Goal: Information Seeking & Learning: Learn about a topic

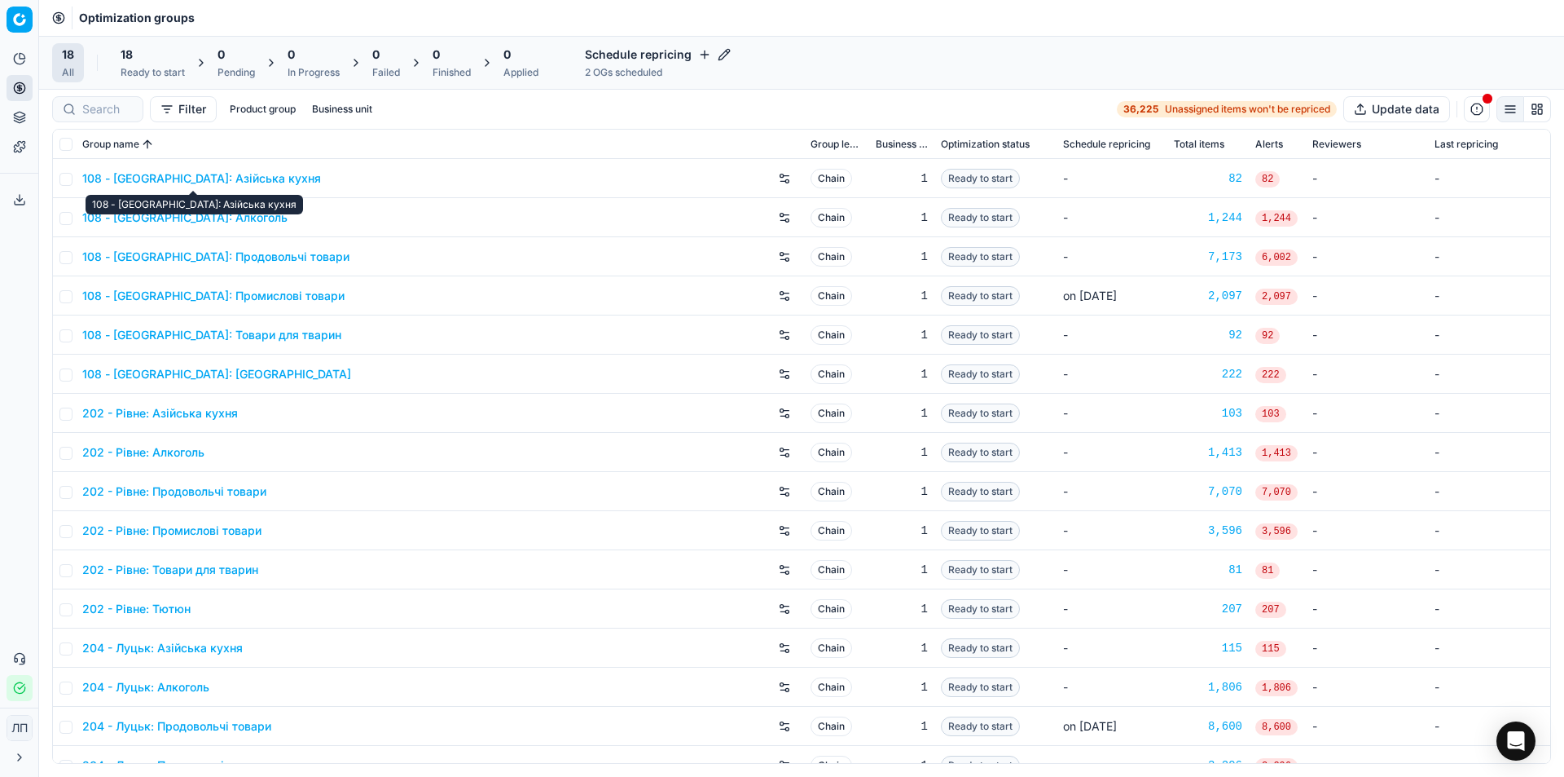
click at [198, 178] on link "108 - [GEOGRAPHIC_DATA]: Азійська кухня" at bounding box center [201, 178] width 239 height 16
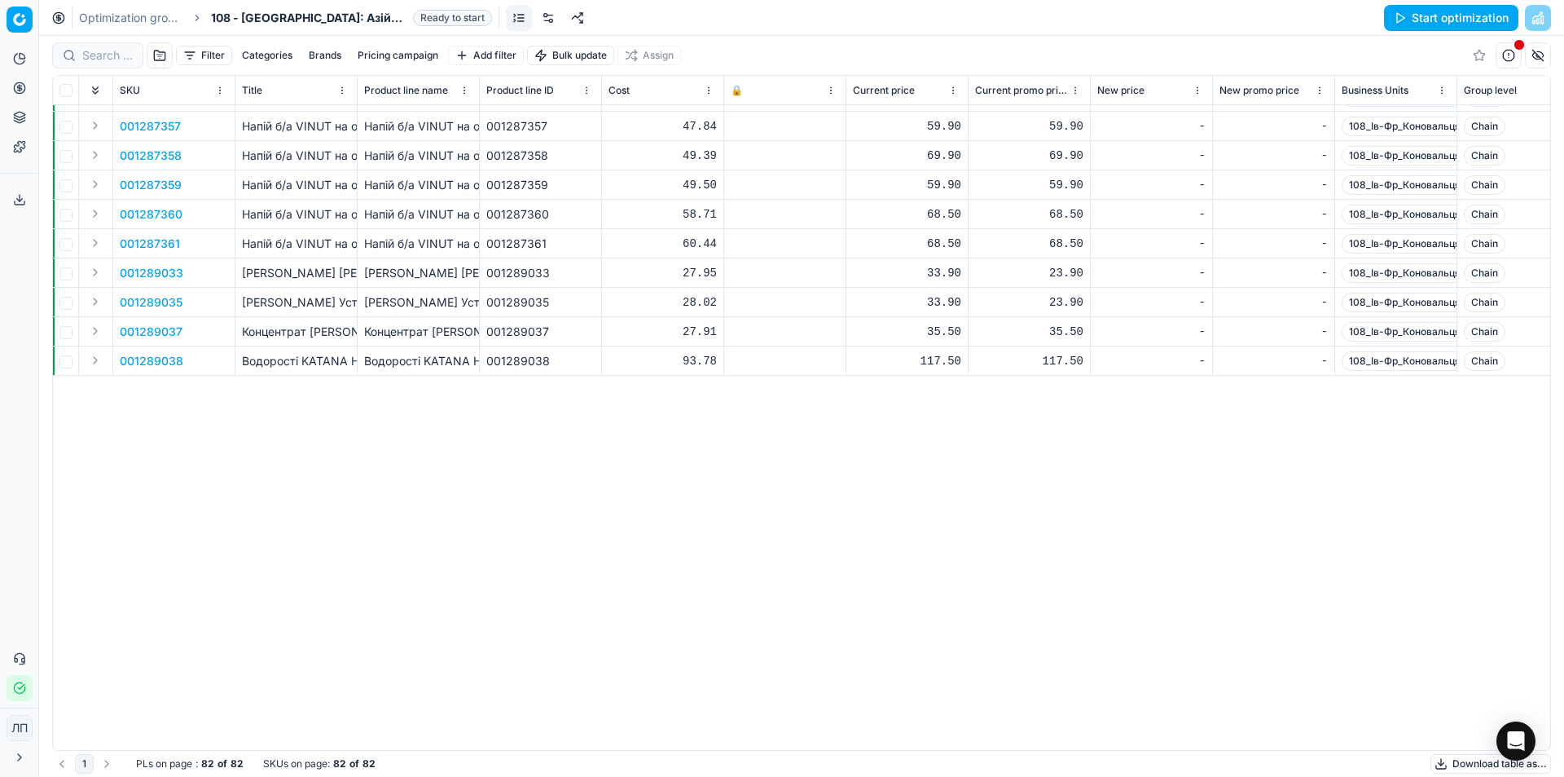
scroll to position [795, 0]
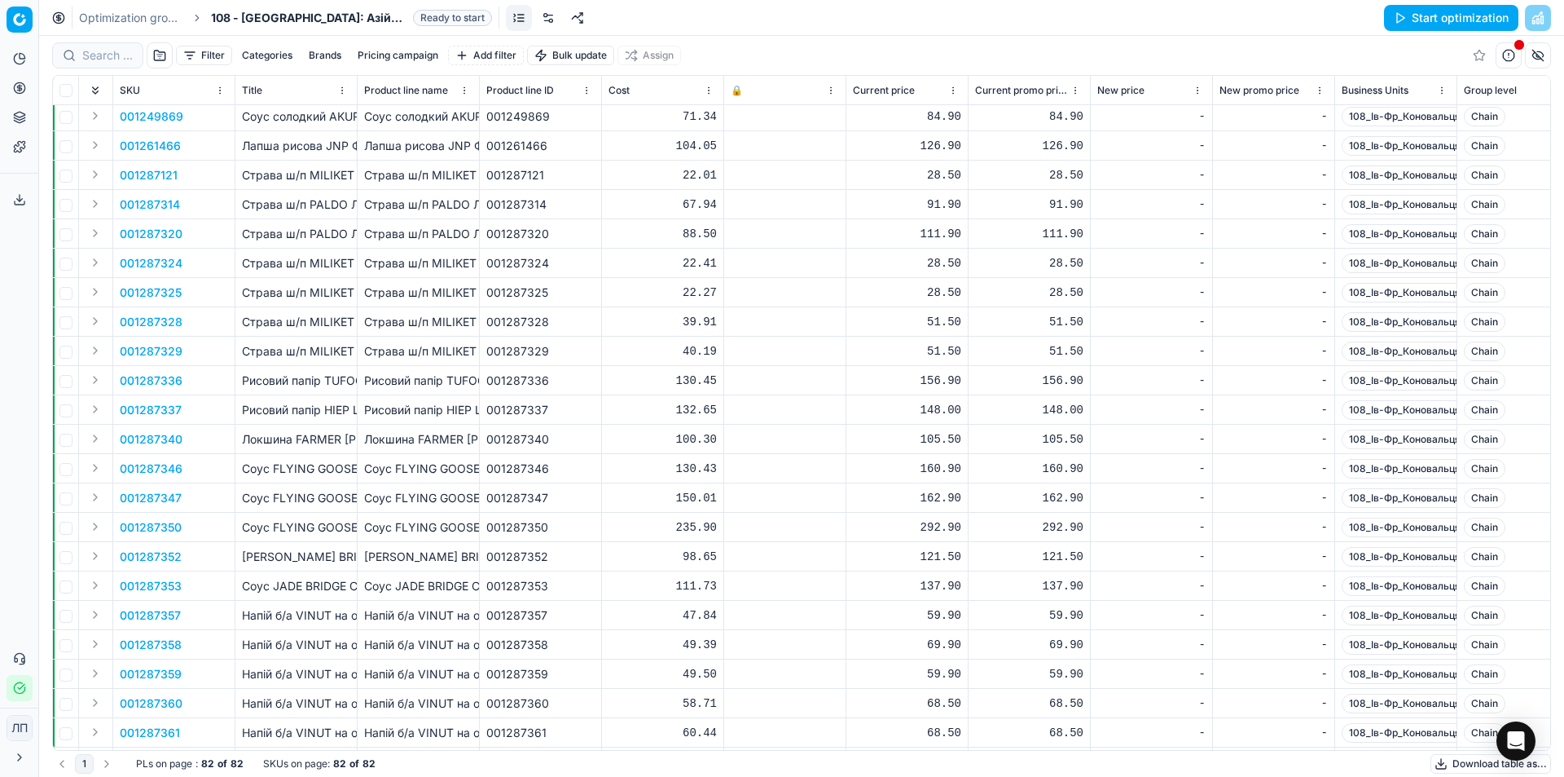
click at [266, 268] on p "Страва ш/п MILIKET [PERSON_NAME] зі смаком барбекю / 65г" at bounding box center [296, 263] width 108 height 16
click at [259, 263] on p "Страва ш/п MILIKET [PERSON_NAME] зі смаком барбекю / 65г" at bounding box center [296, 263] width 108 height 16
click at [443, 268] on div "Страва ш/п MILIKET [PERSON_NAME] зі смаком барбекю / 65г" at bounding box center [418, 263] width 108 height 16
click at [431, 268] on div "Страва ш/п MILIKET [PERSON_NAME] зі смаком барбекю / 65г" at bounding box center [418, 263] width 108 height 16
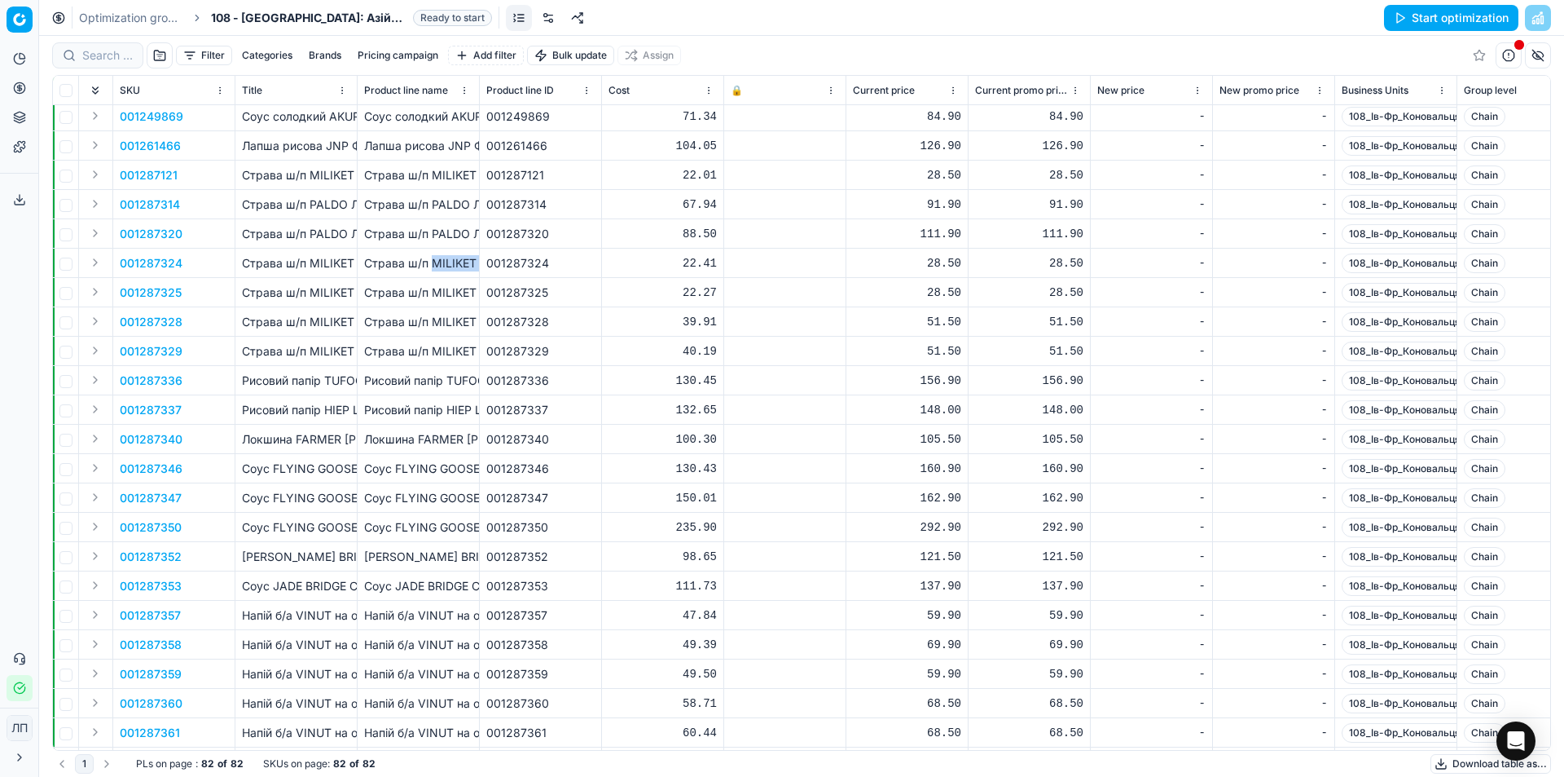
click at [431, 268] on div "Страва ш/п MILIKET [PERSON_NAME] зі смаком барбекю / 65г" at bounding box center [418, 263] width 108 height 16
click at [169, 262] on p "001287324" at bounding box center [151, 263] width 63 height 16
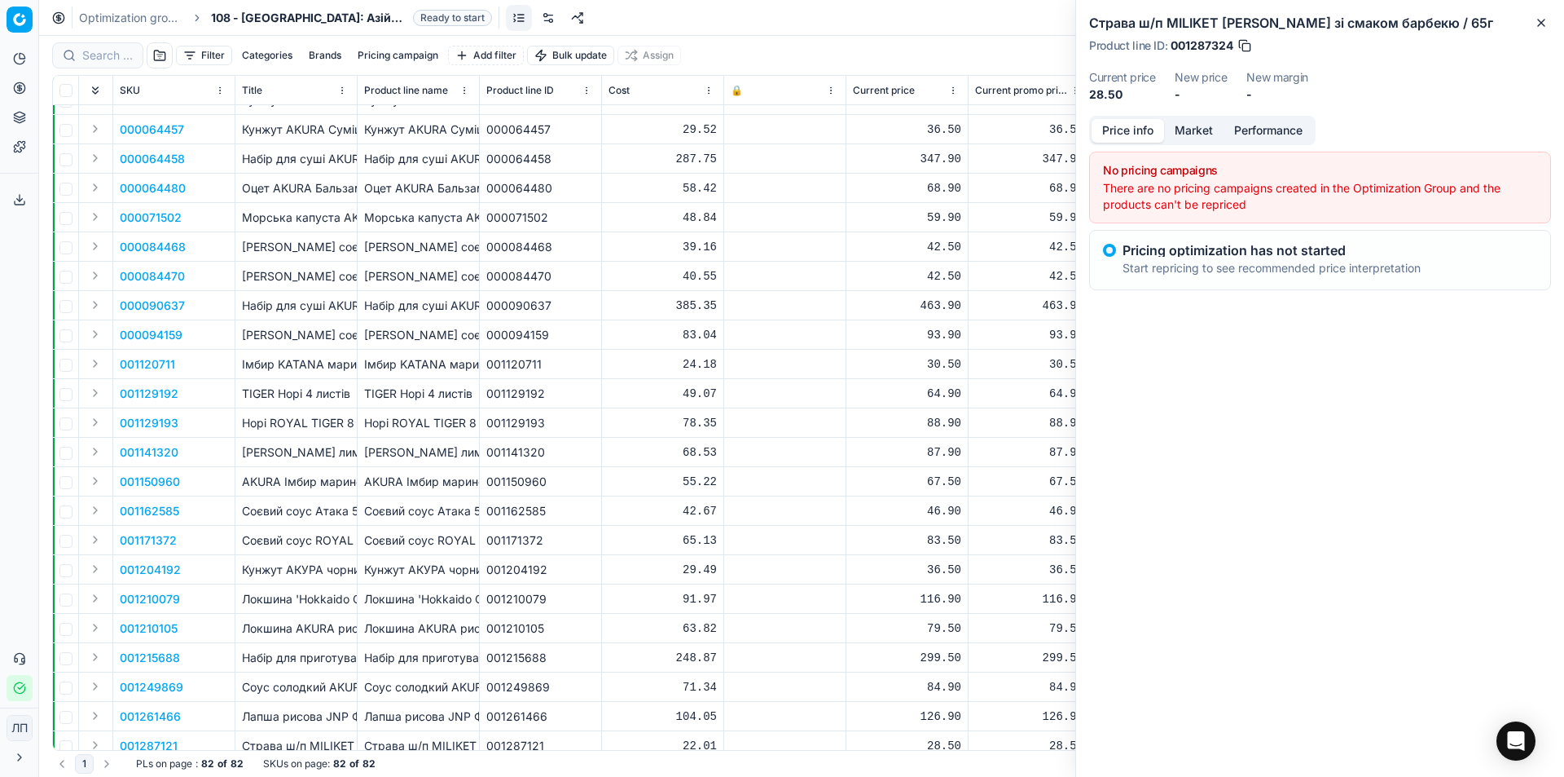
scroll to position [0, 0]
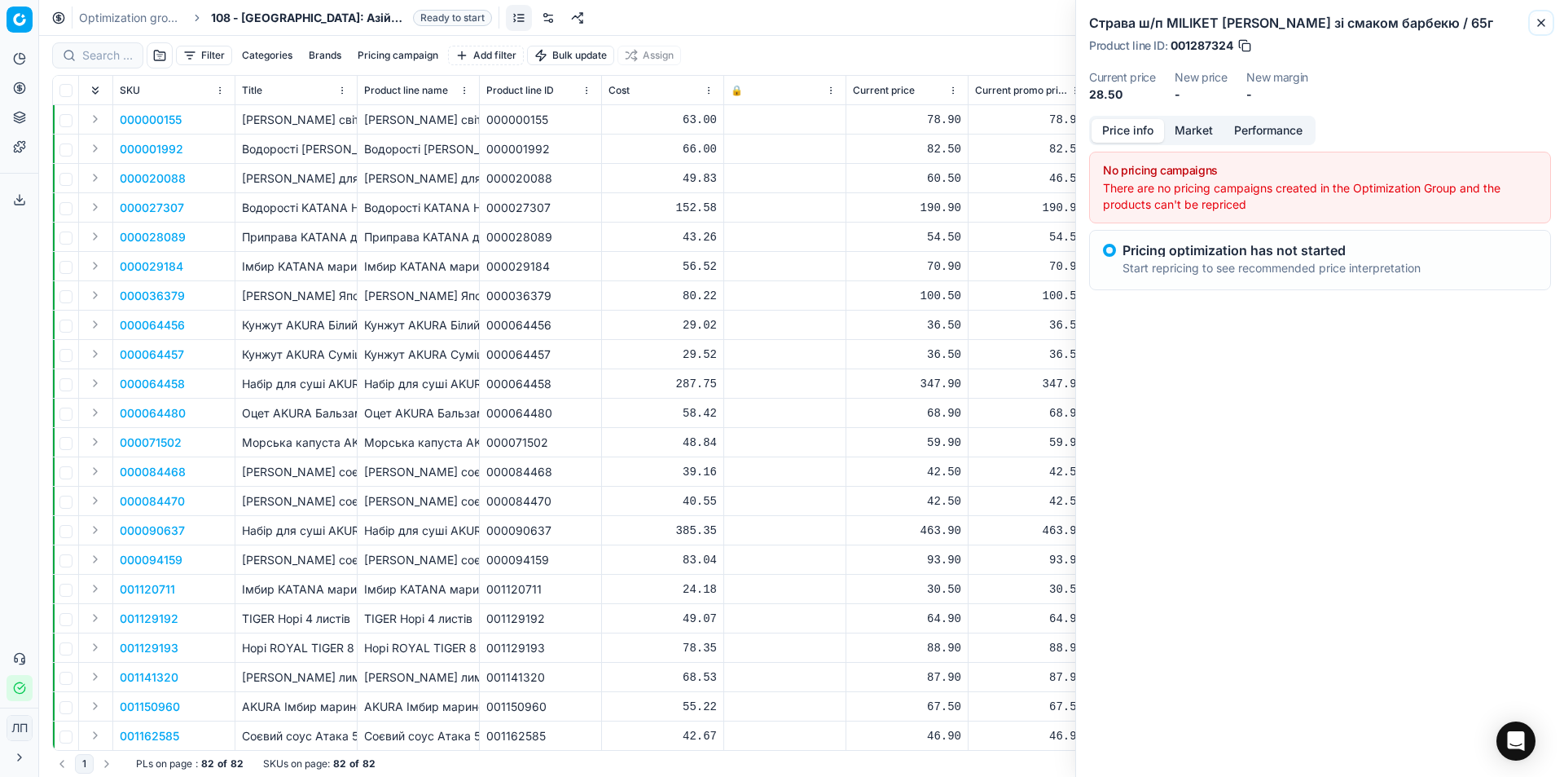
click at [1543, 21] on icon "button" at bounding box center [1541, 23] width 7 height 7
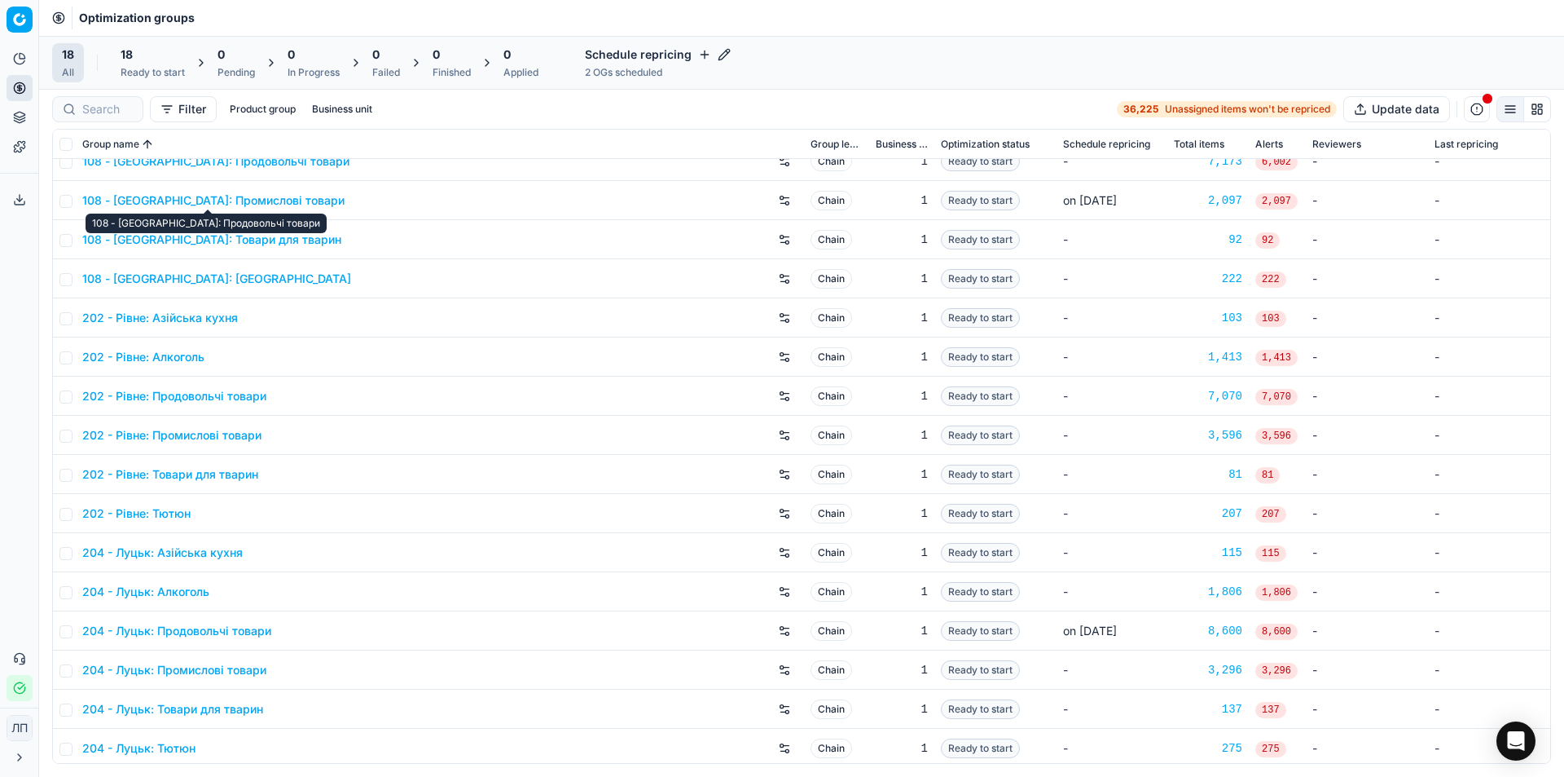
scroll to position [100, 0]
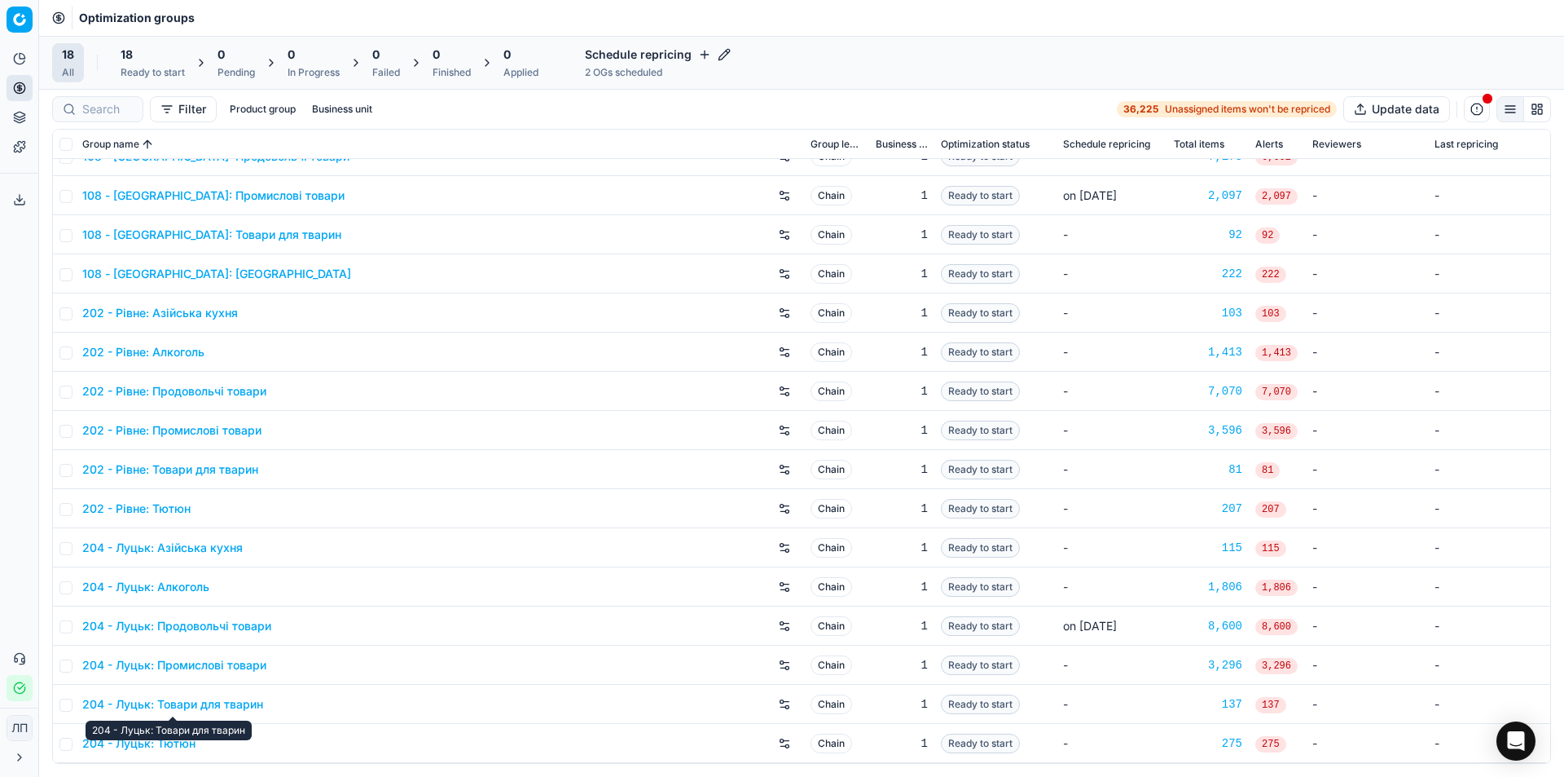
click at [209, 697] on link "204 - Луцьк: Товари для тварин" at bounding box center [172, 704] width 181 height 16
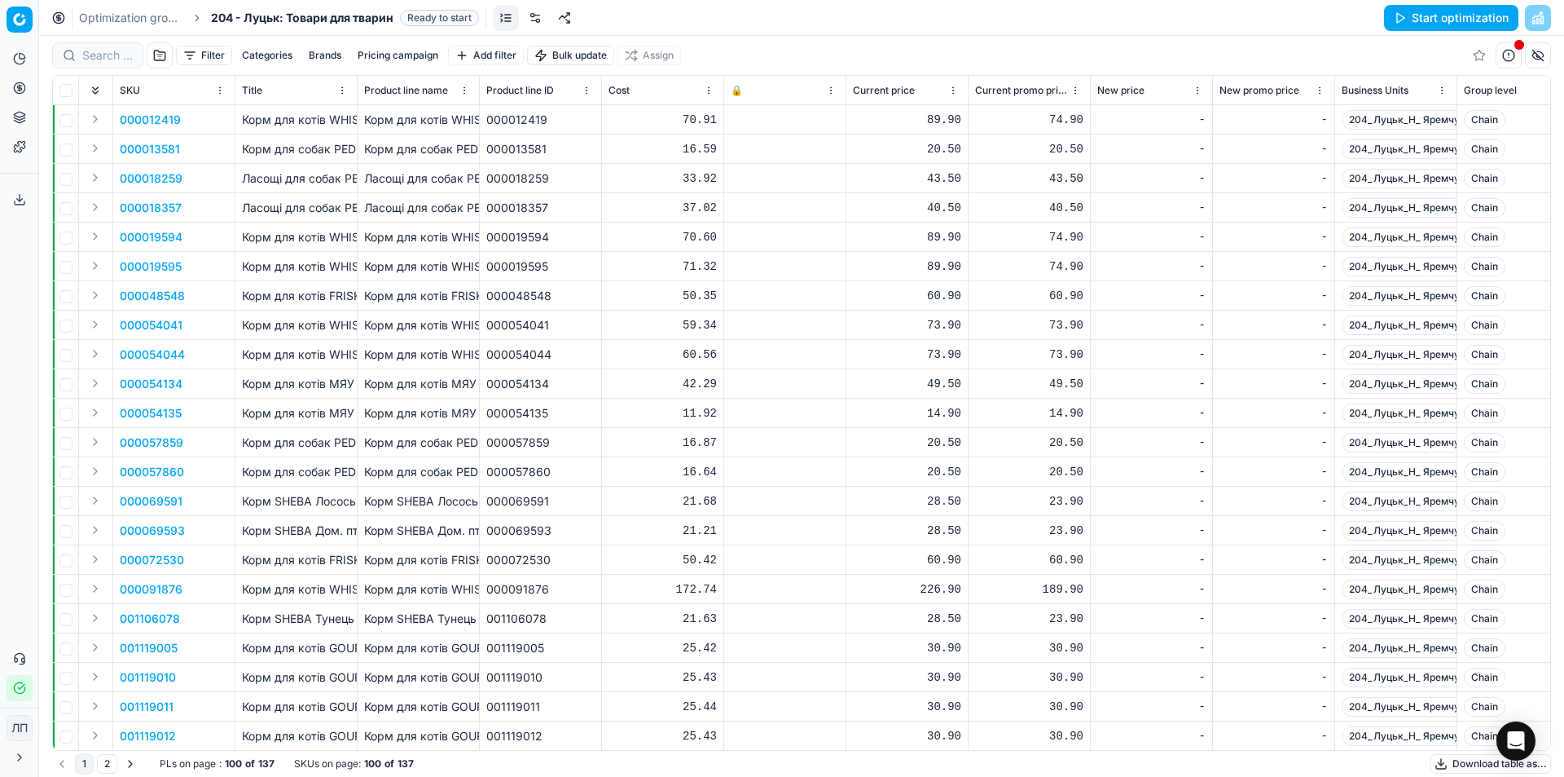
click at [205, 58] on button "Filter" at bounding box center [204, 56] width 56 height 20
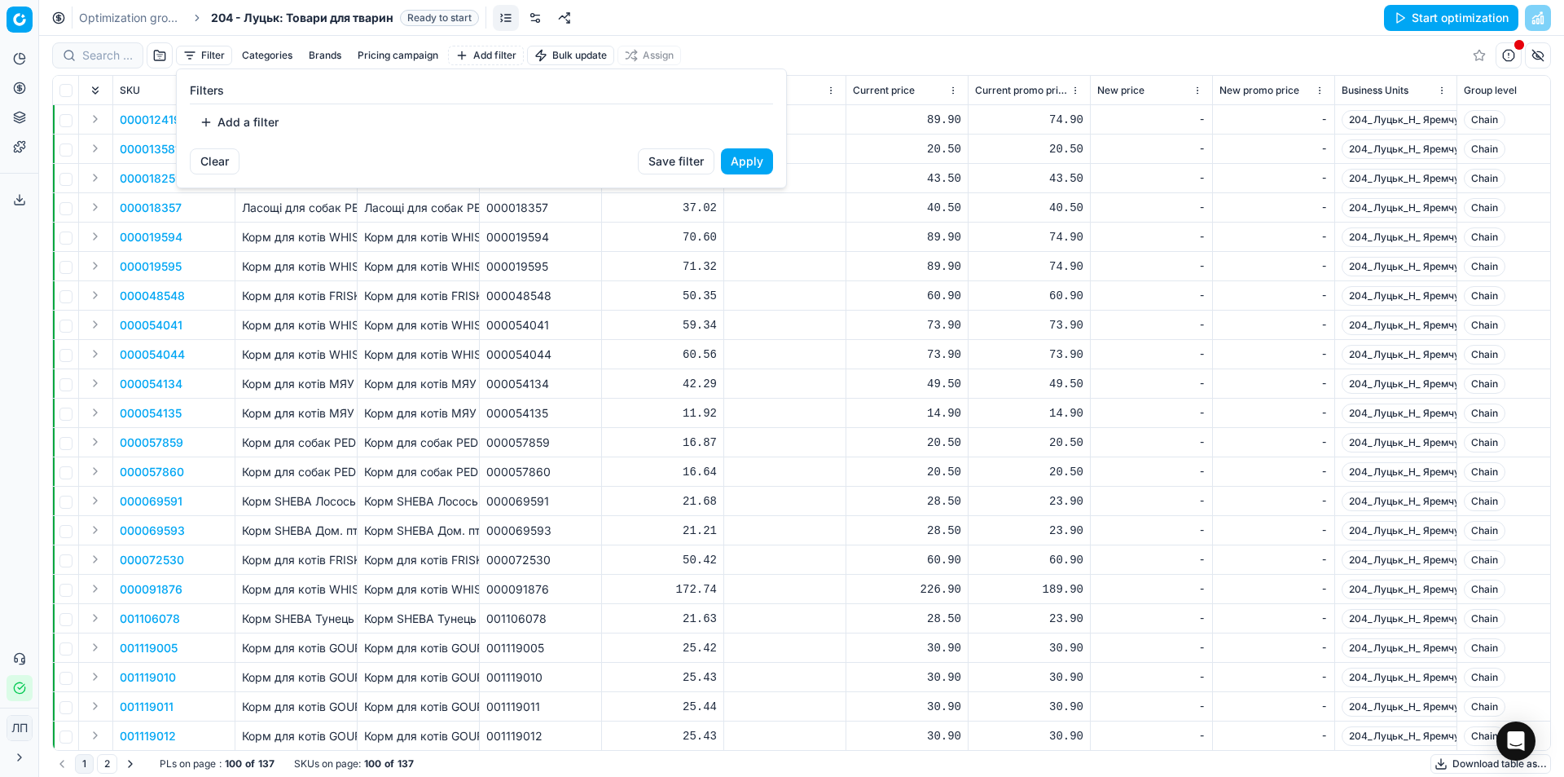
click at [451, 322] on html "Pricing platform Analytics Pricing Product portfolio Templates Export service 0…" at bounding box center [782, 388] width 1564 height 777
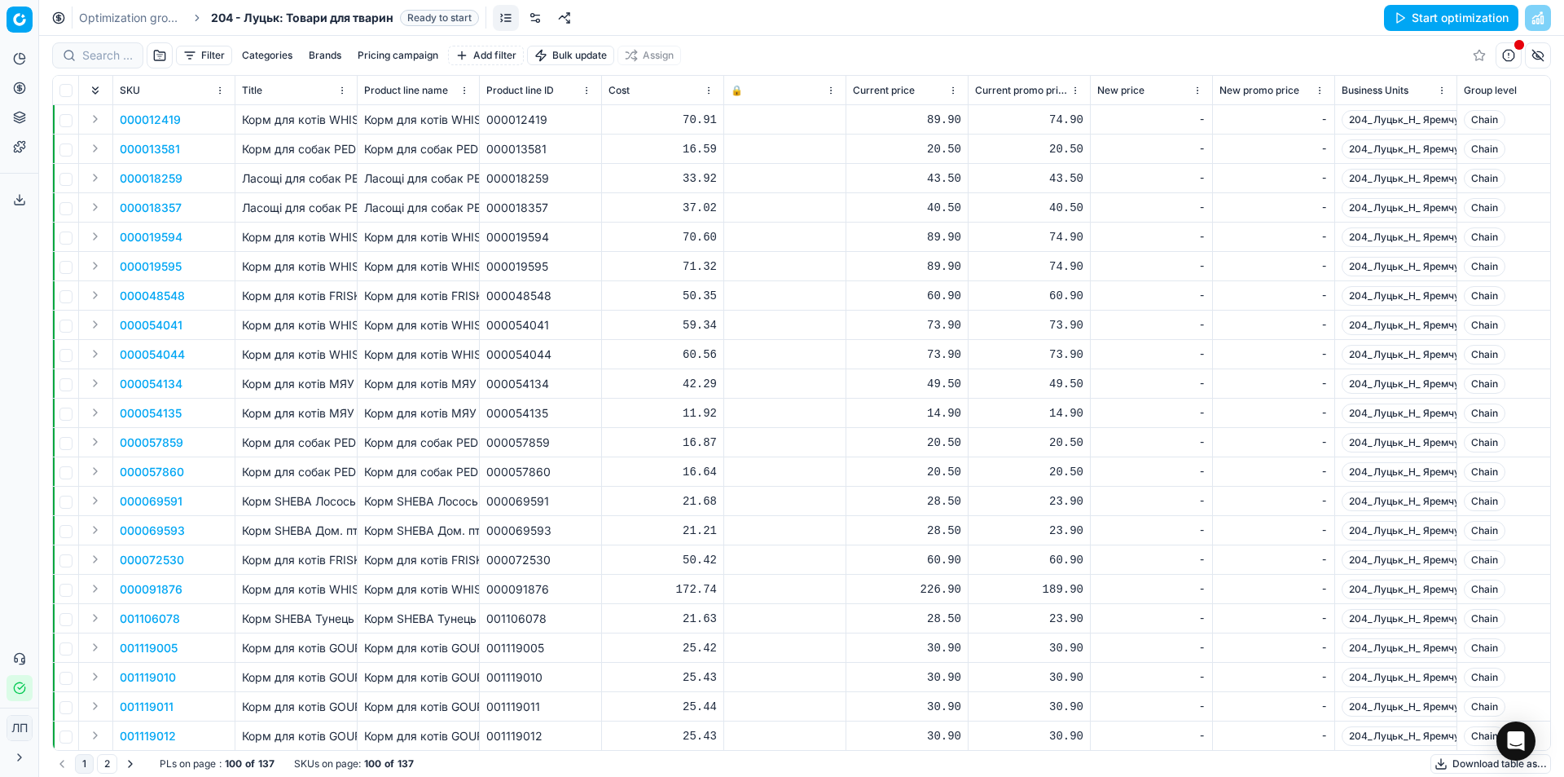
click at [262, 53] on button "Categories" at bounding box center [267, 56] width 64 height 20
click at [350, 294] on p "Корм для котів FRISKIES Indoor сухий / 270г" at bounding box center [296, 296] width 108 height 16
click at [336, 52] on button "Brands" at bounding box center [325, 56] width 46 height 20
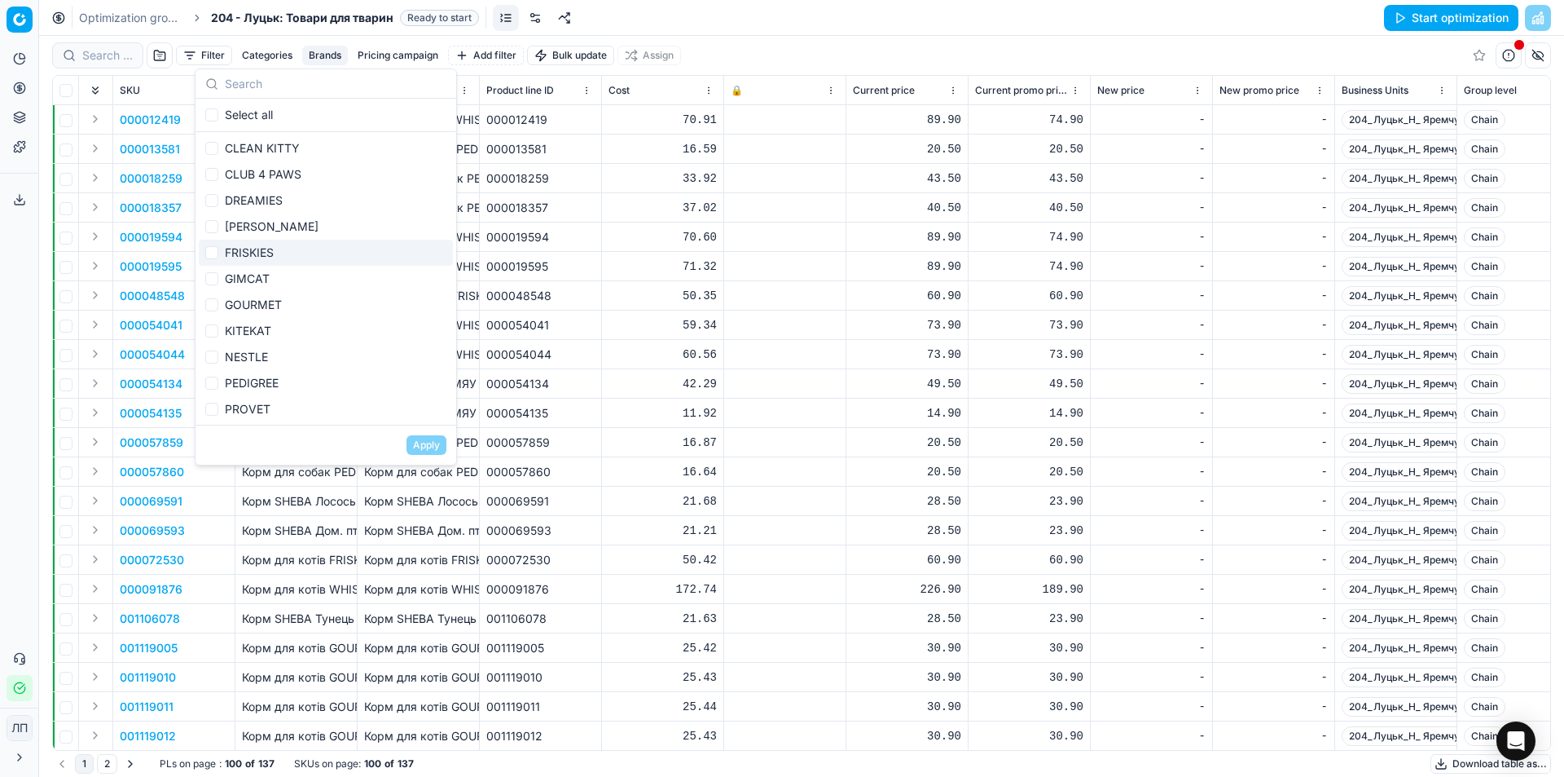
click at [252, 250] on div "FRISKIES" at bounding box center [326, 253] width 254 height 26
checkbox input "true"
click at [425, 447] on button "Apply" at bounding box center [427, 445] width 40 height 20
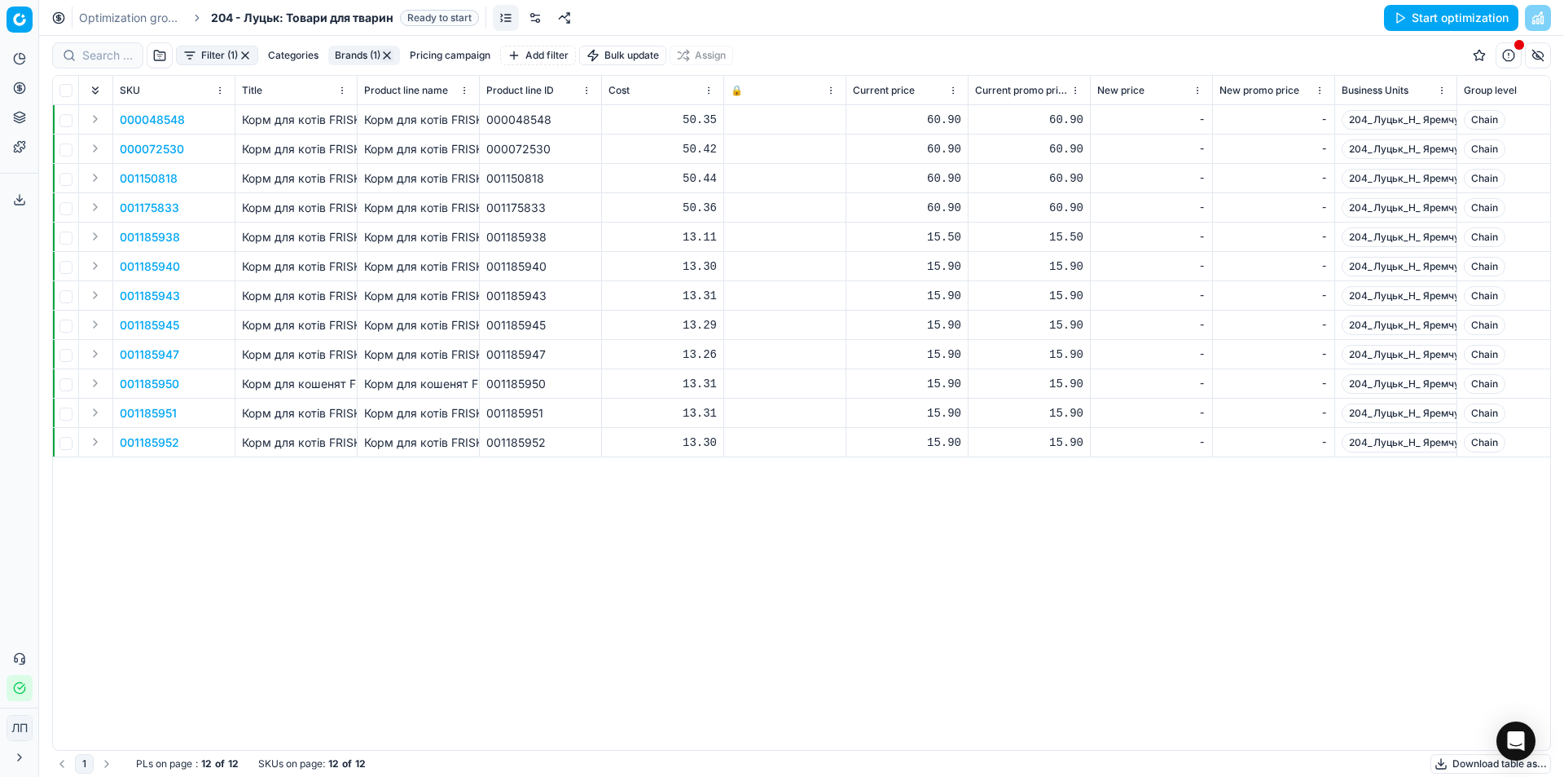
click at [350, 58] on button "Brands (1)" at bounding box center [364, 56] width 72 height 20
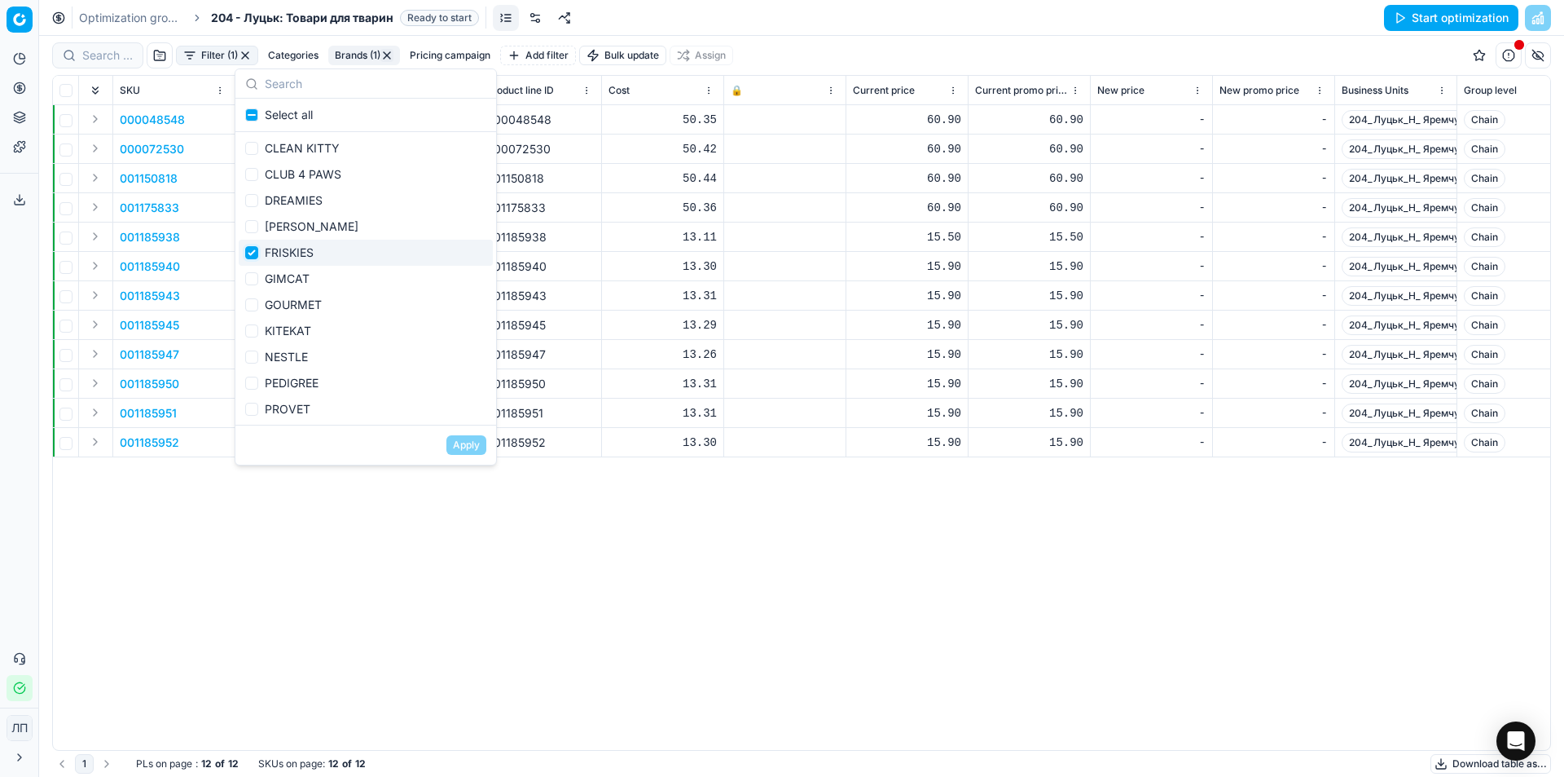
click at [249, 252] on input "Suggestions" at bounding box center [251, 252] width 13 height 13
checkbox input "false"
click at [469, 447] on button "Apply" at bounding box center [467, 445] width 40 height 20
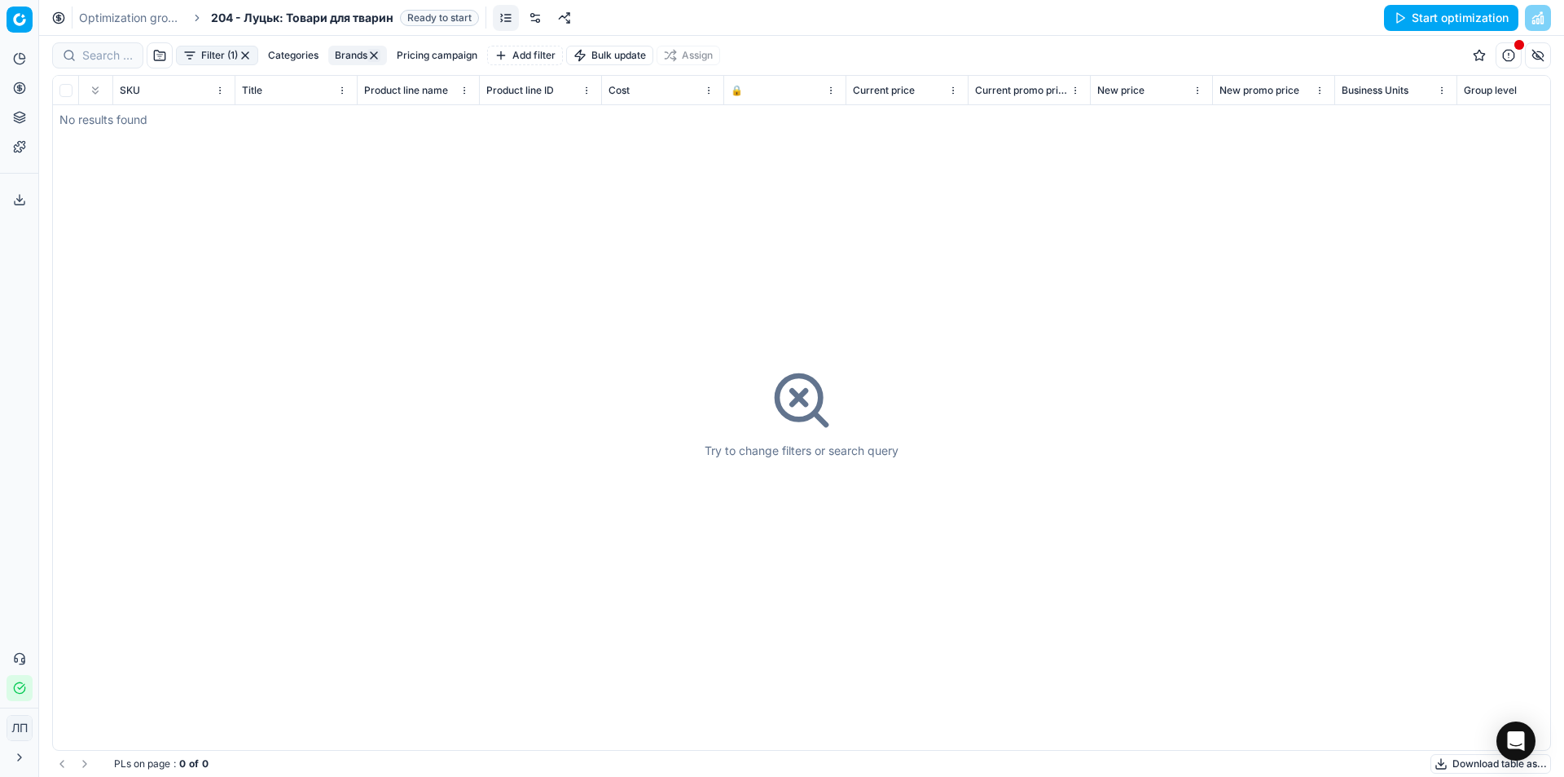
click at [348, 57] on button "Brands" at bounding box center [357, 56] width 59 height 20
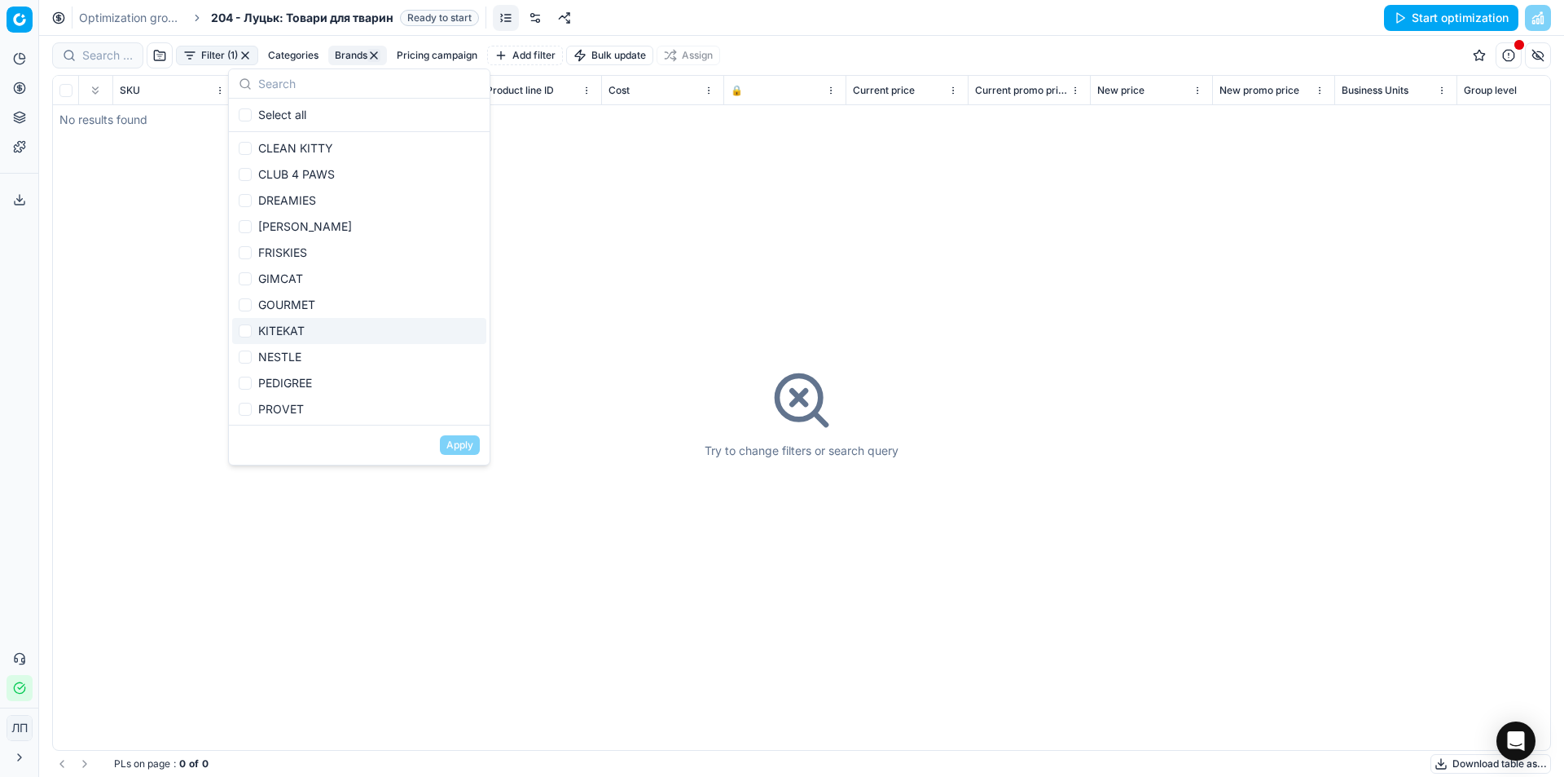
click at [594, 266] on div "Try to change filters or search query" at bounding box center [802, 413] width 1498 height 674
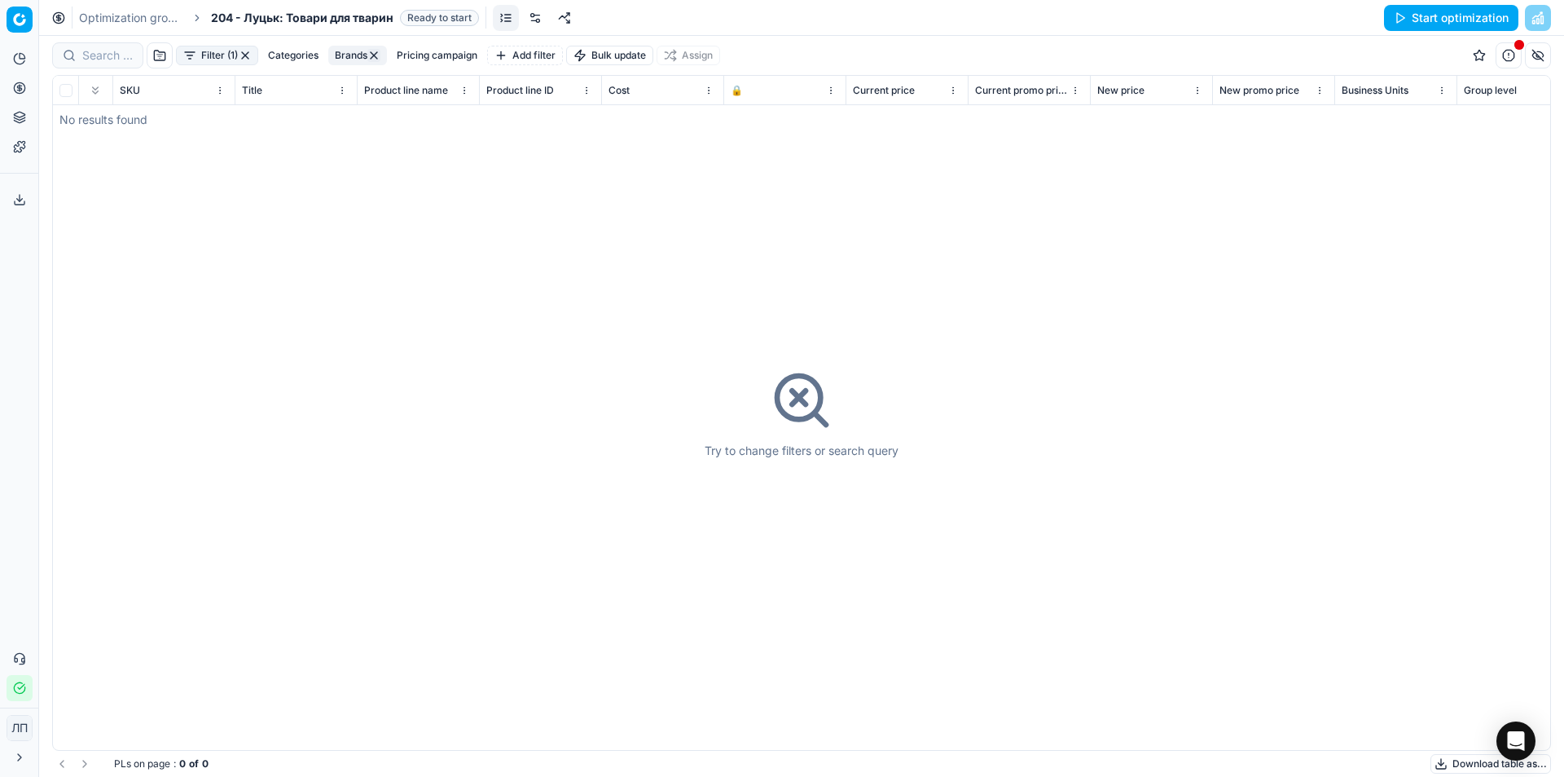
click at [293, 47] on button "Categories" at bounding box center [294, 56] width 64 height 20
click at [292, 112] on span "ТОВАРИ ДЛЯ ТВАРИН" at bounding box center [266, 111] width 126 height 14
click at [196, 112] on input "ТОВАРИ ДЛЯ ТВАРИН" at bounding box center [189, 111] width 13 height 13
click at [292, 109] on span "ТОВАРИ ДЛЯ ТВАРИН" at bounding box center [266, 111] width 126 height 14
click at [196, 109] on input "ТОВАРИ ДЛЯ ТВАРИН" at bounding box center [189, 111] width 13 height 13
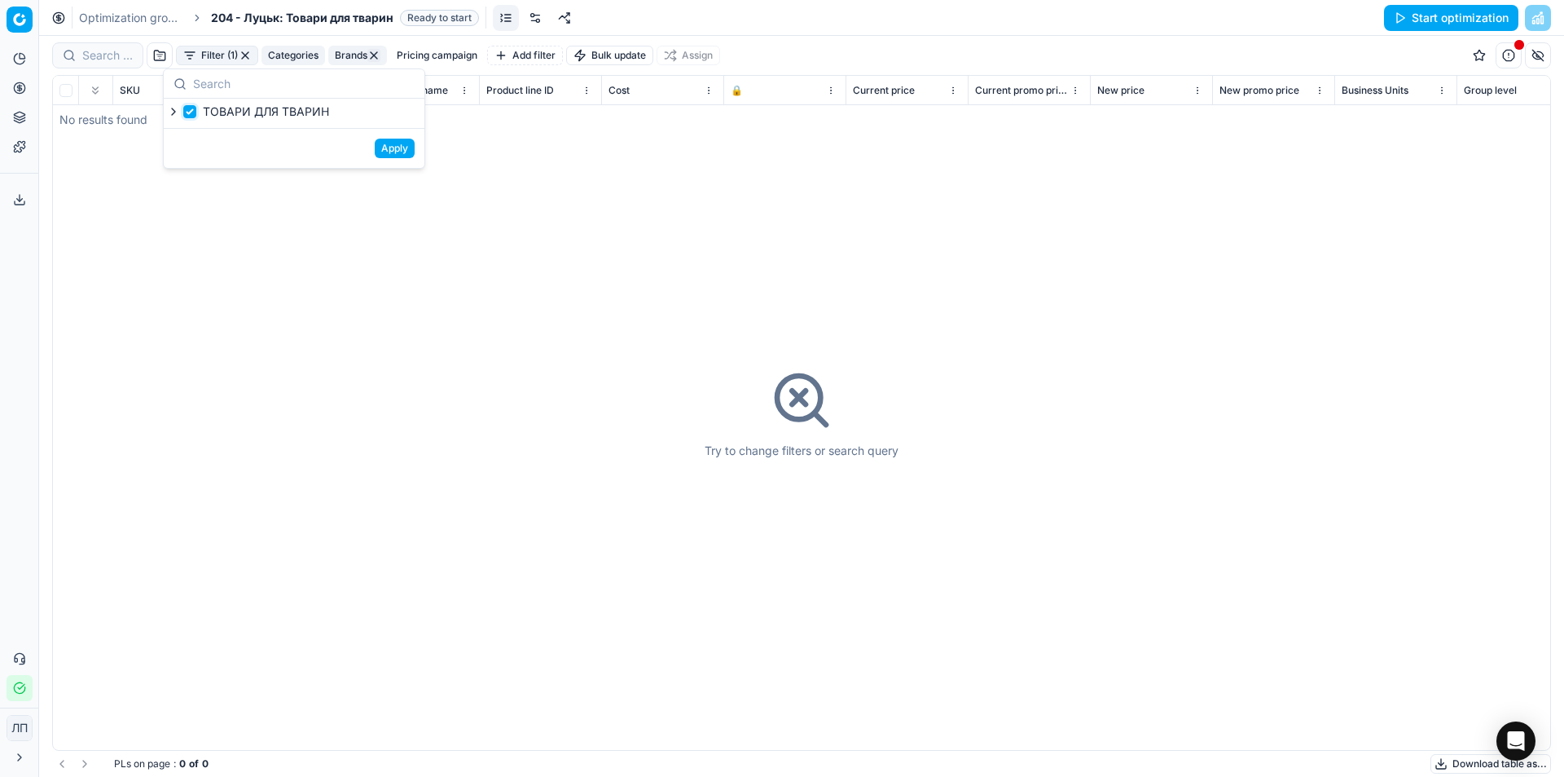
checkbox input "false"
click at [213, 54] on button "Filter (1)" at bounding box center [217, 56] width 82 height 20
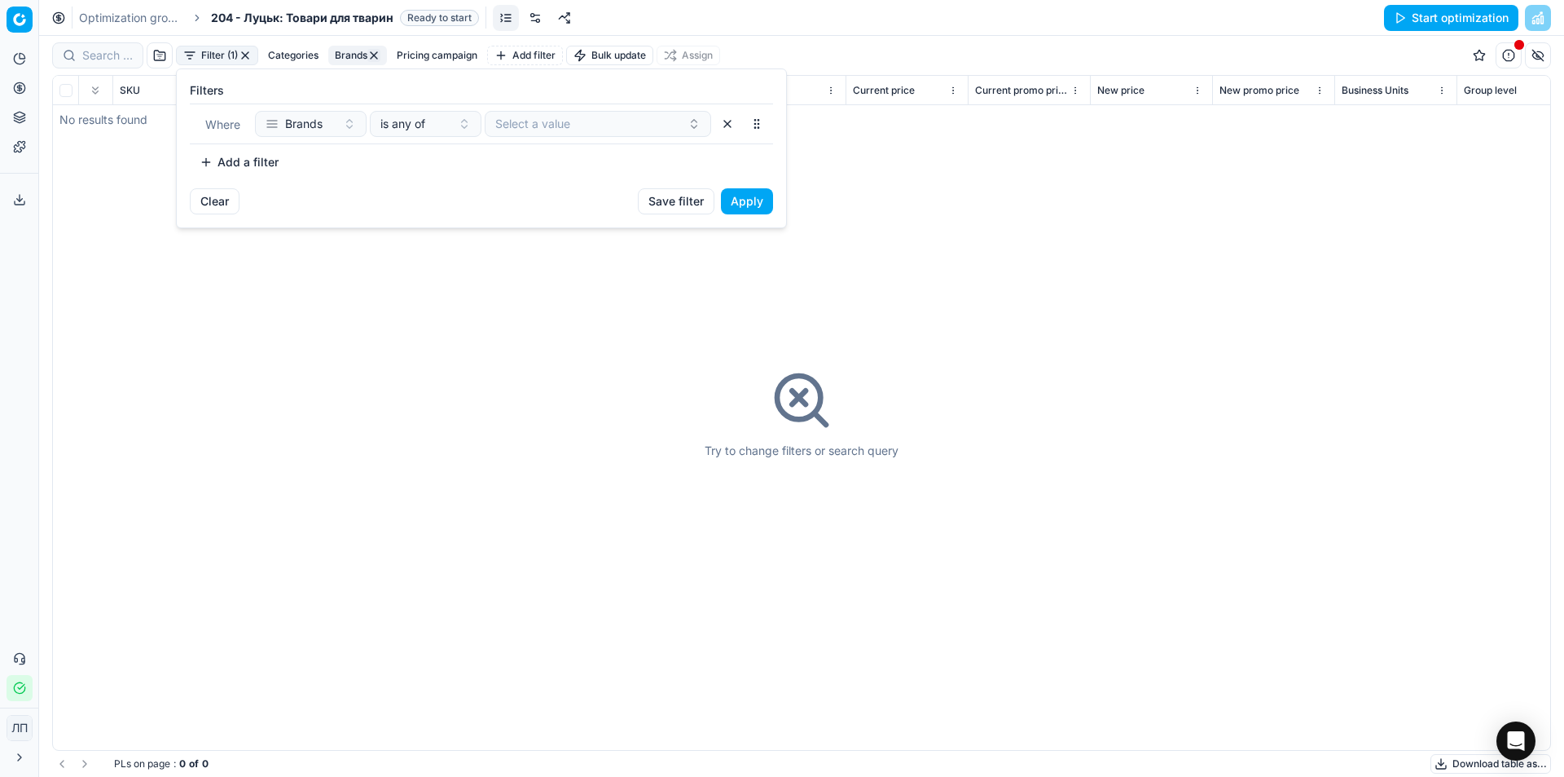
drag, startPoint x: 181, startPoint y: 274, endPoint x: 83, endPoint y: 130, distance: 174.2
click at [178, 272] on html "Pricing platform Analytics Pricing Product portfolio Templates Export service 0…" at bounding box center [782, 388] width 1564 height 777
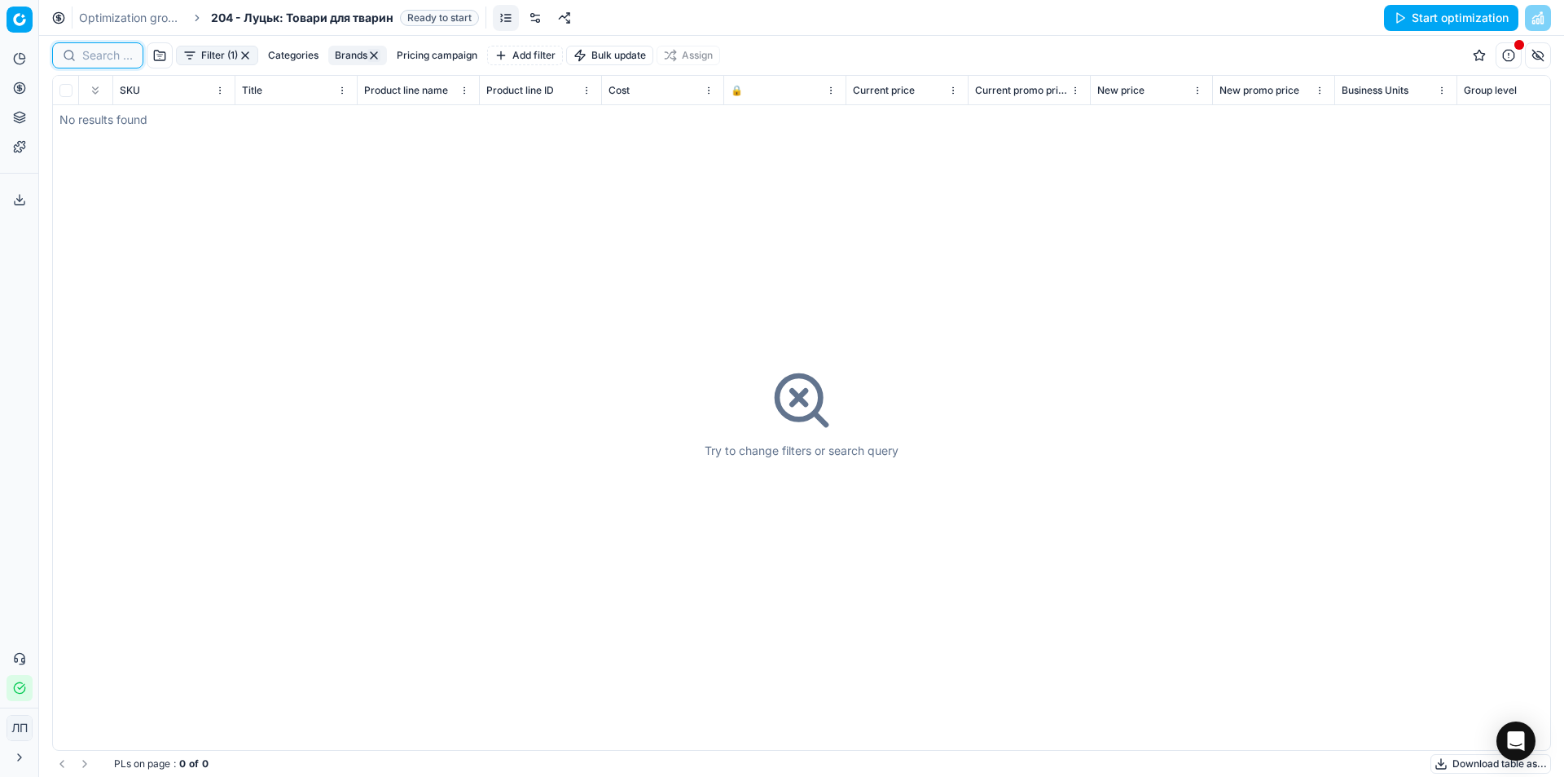
click at [92, 58] on input at bounding box center [107, 55] width 51 height 16
click at [310, 308] on div "Try to change filters or search query" at bounding box center [802, 413] width 1498 height 674
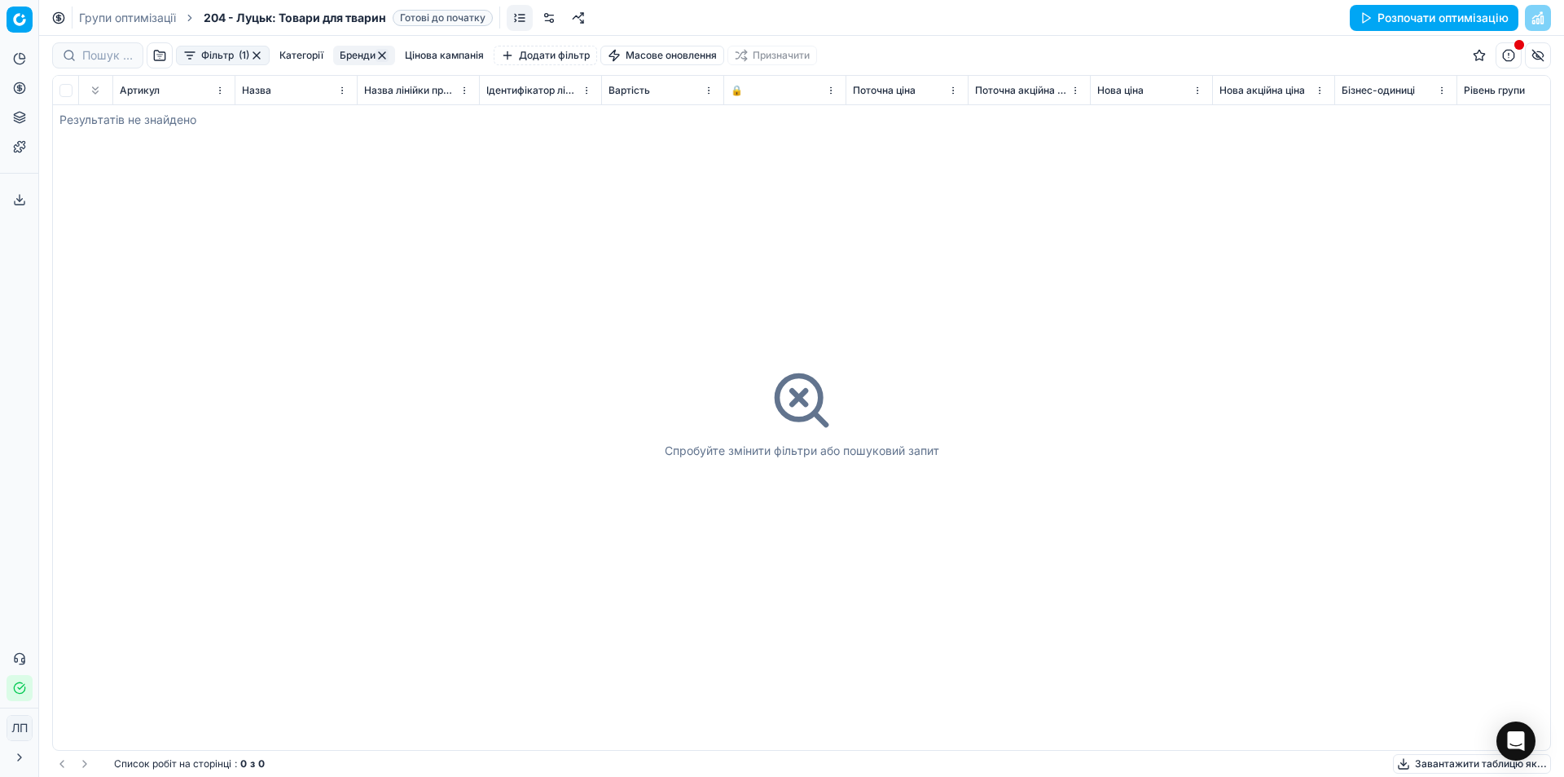
click at [1089, 183] on div "Спробуйте змінити фільтри або пошуковий запит" at bounding box center [802, 413] width 1498 height 674
click at [193, 54] on button "Фільтр (1)" at bounding box center [223, 56] width 94 height 20
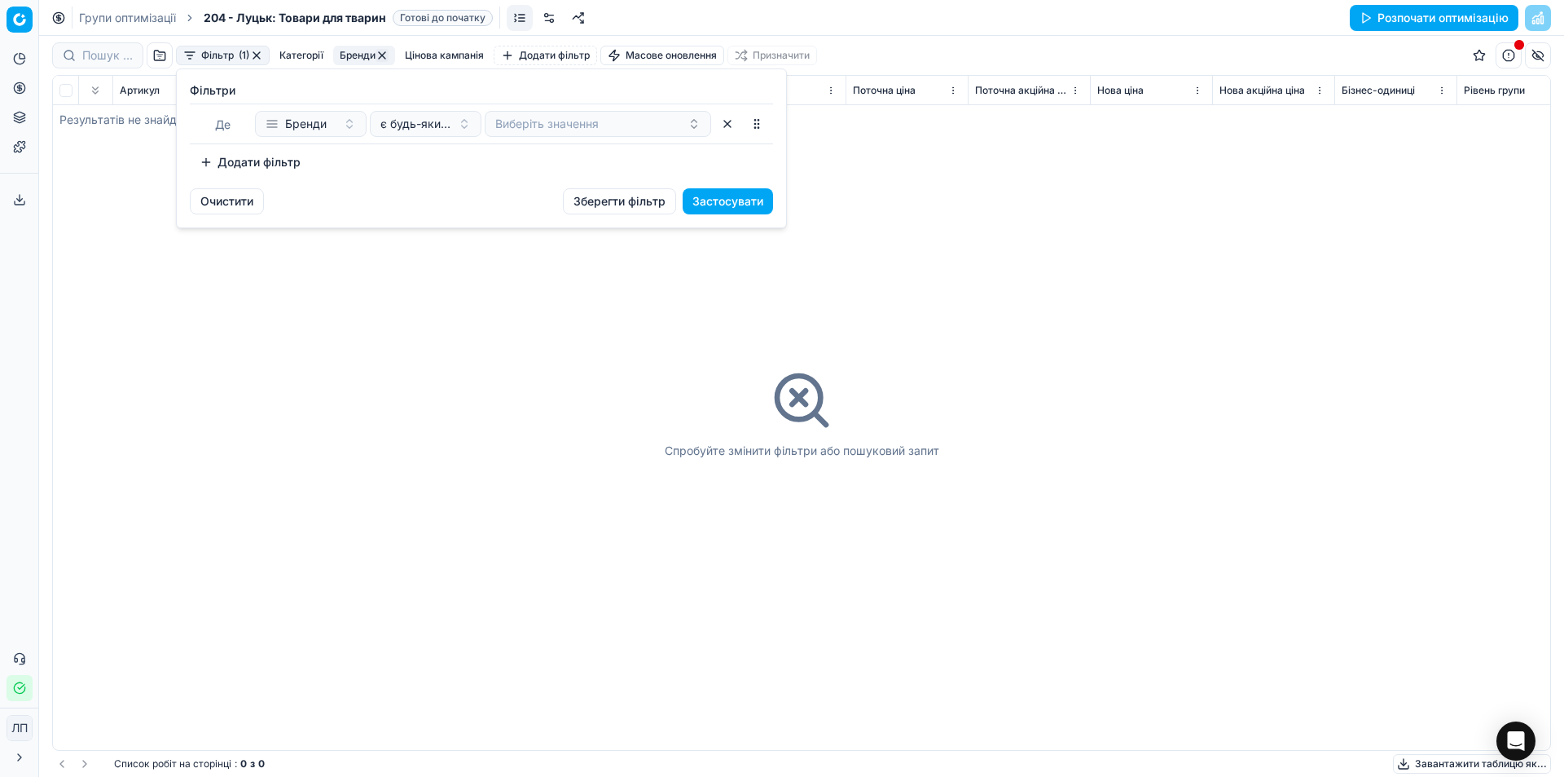
click at [194, 49] on html "Цінова платформа Аналітика Ціноутворення Портфоліо продуктів Шаблони Експортний…" at bounding box center [782, 388] width 1564 height 777
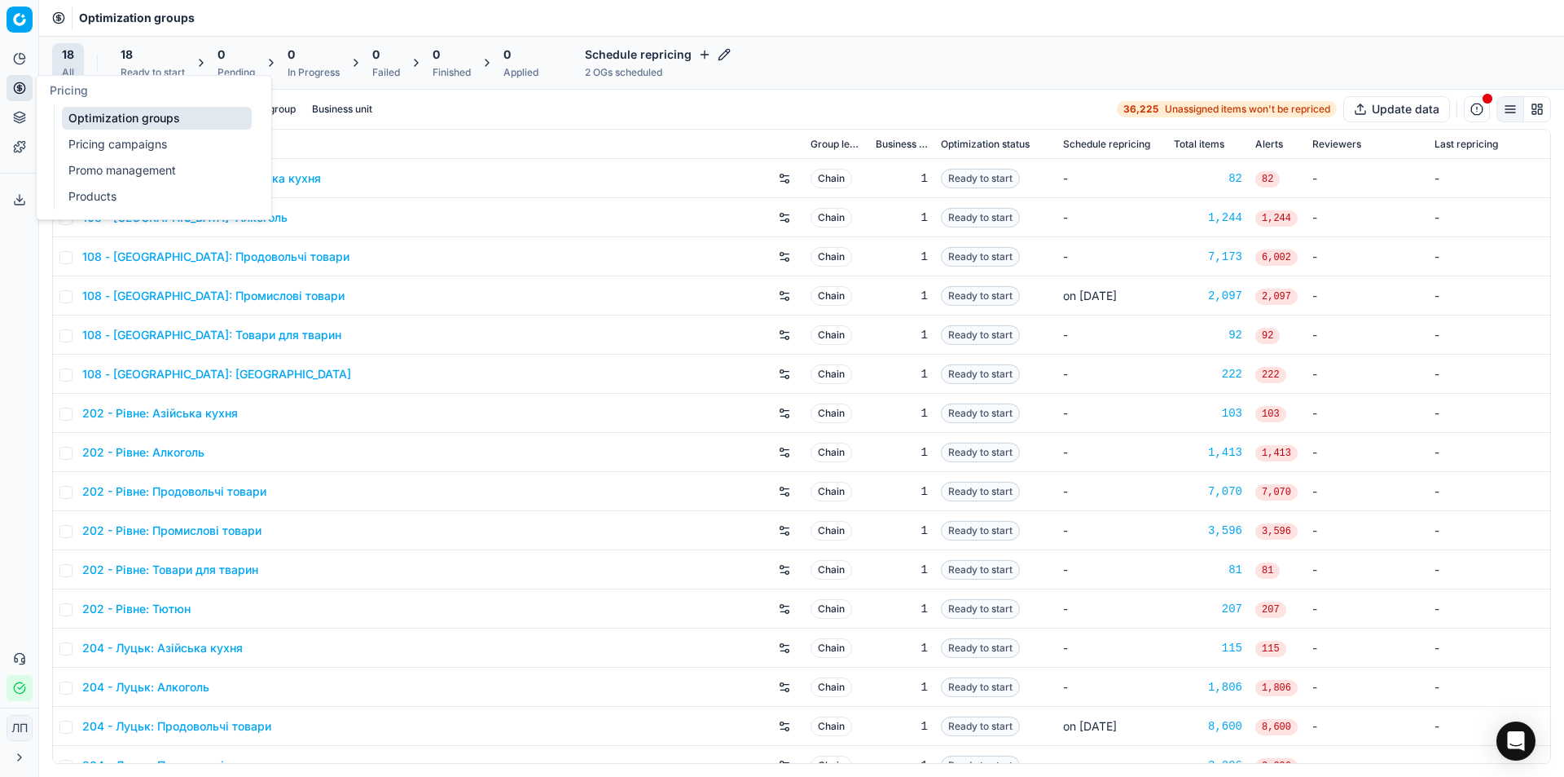
click at [145, 142] on link "Pricing campaigns" at bounding box center [157, 144] width 190 height 23
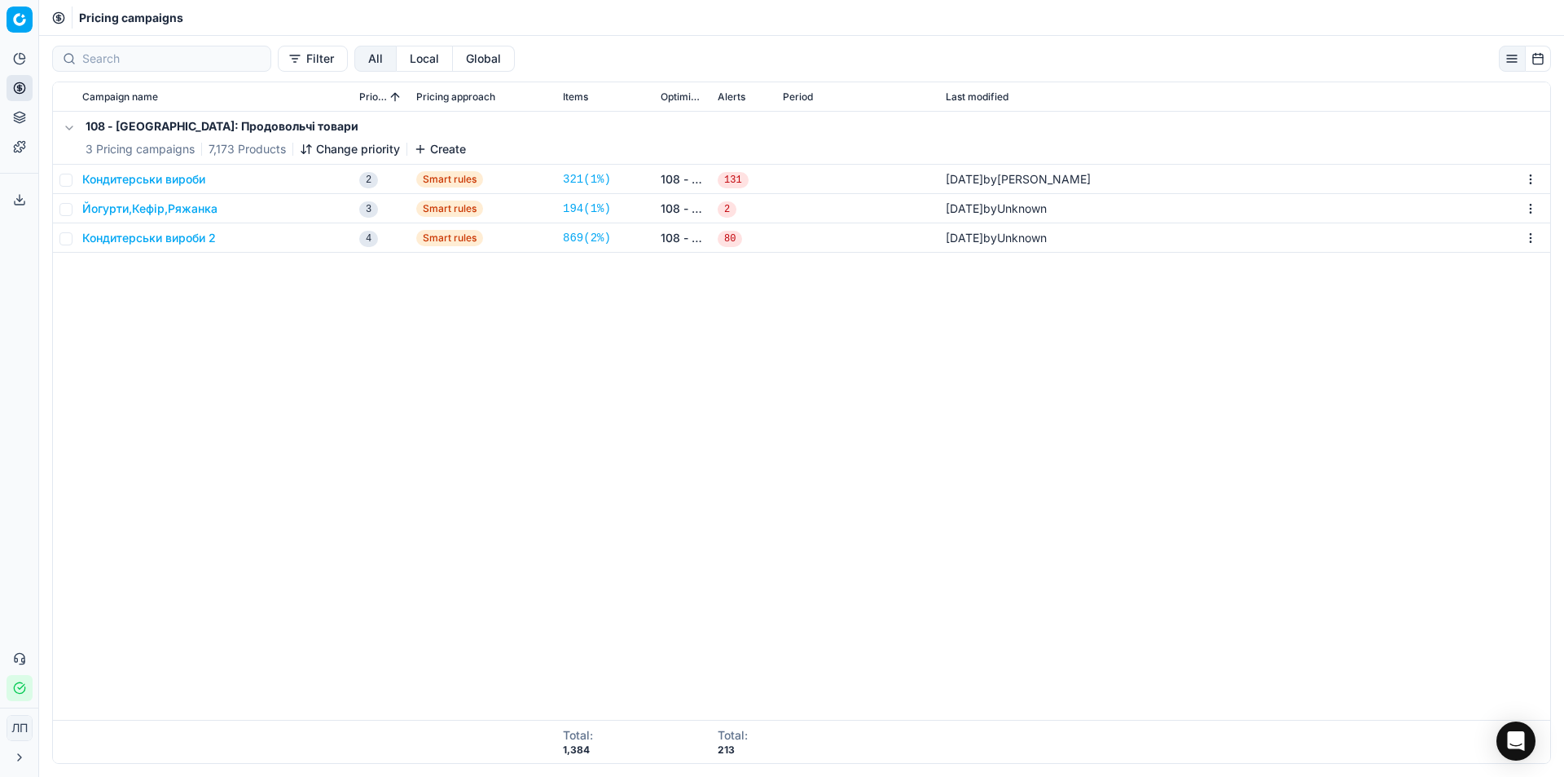
click at [157, 177] on button "Кондитерськи вироби" at bounding box center [143, 179] width 123 height 16
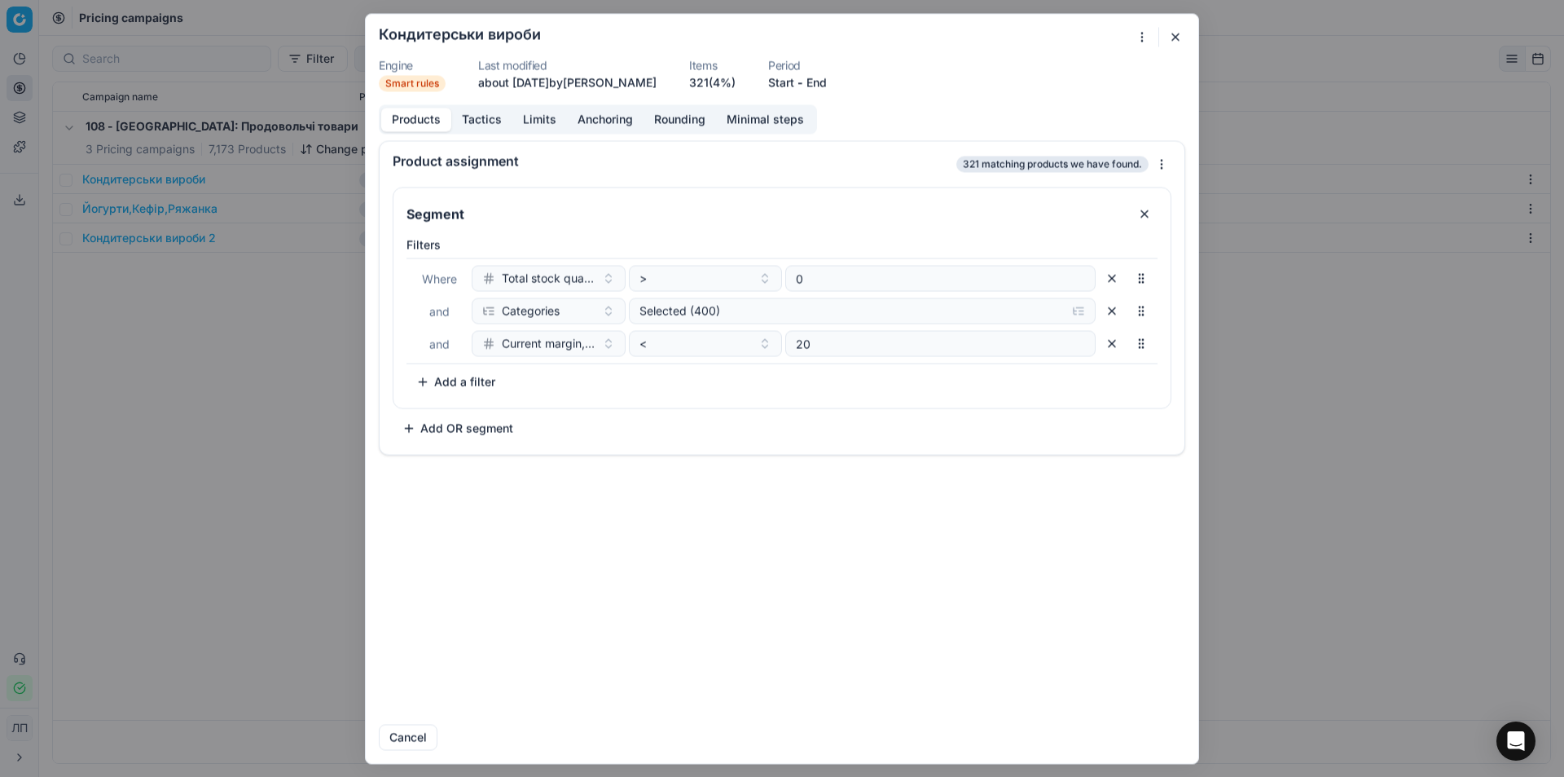
click at [1181, 41] on button "button" at bounding box center [1176, 37] width 20 height 20
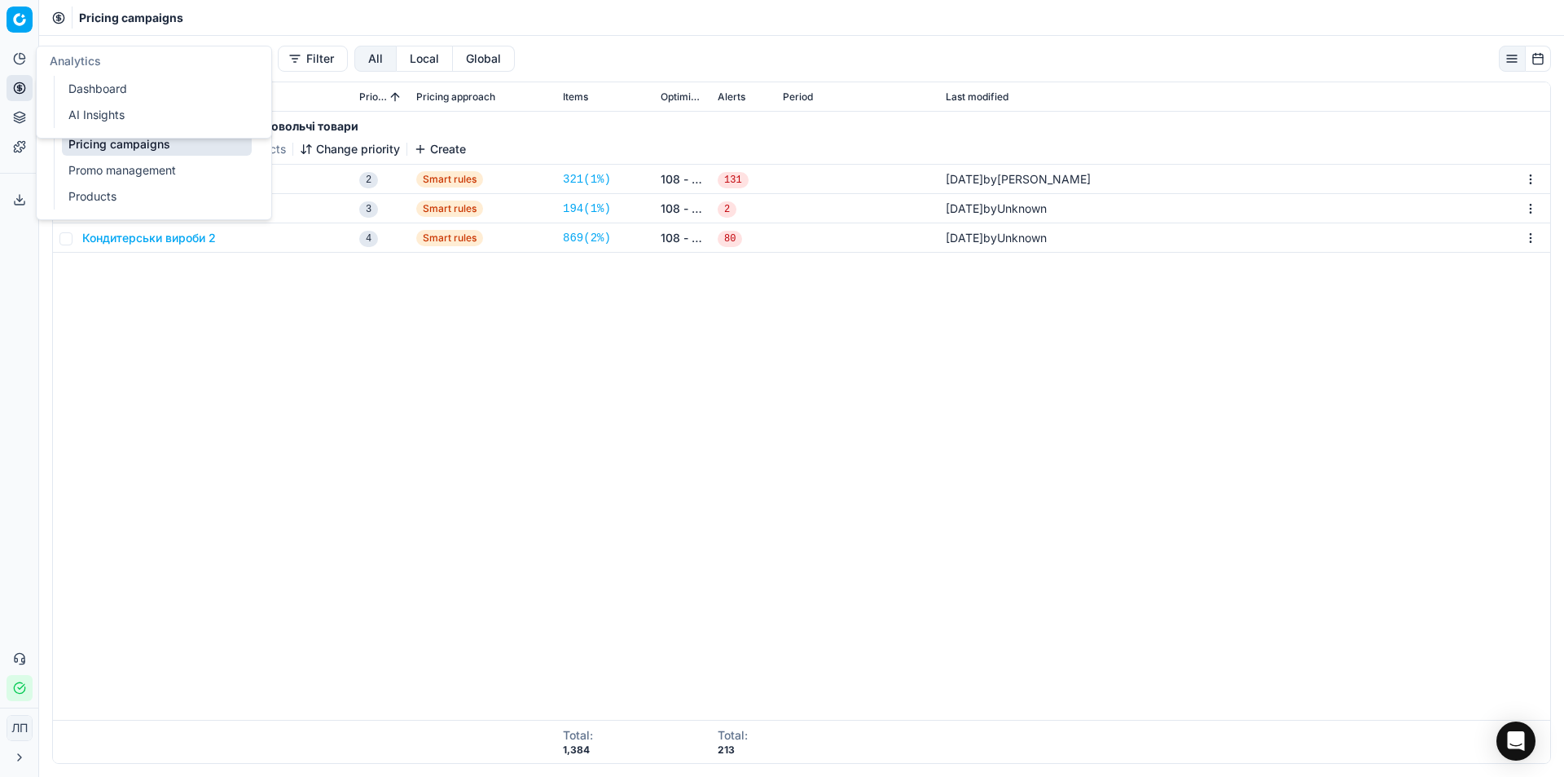
click at [16, 59] on icon at bounding box center [19, 58] width 13 height 13
click at [141, 121] on link "Optimization groups" at bounding box center [157, 118] width 190 height 23
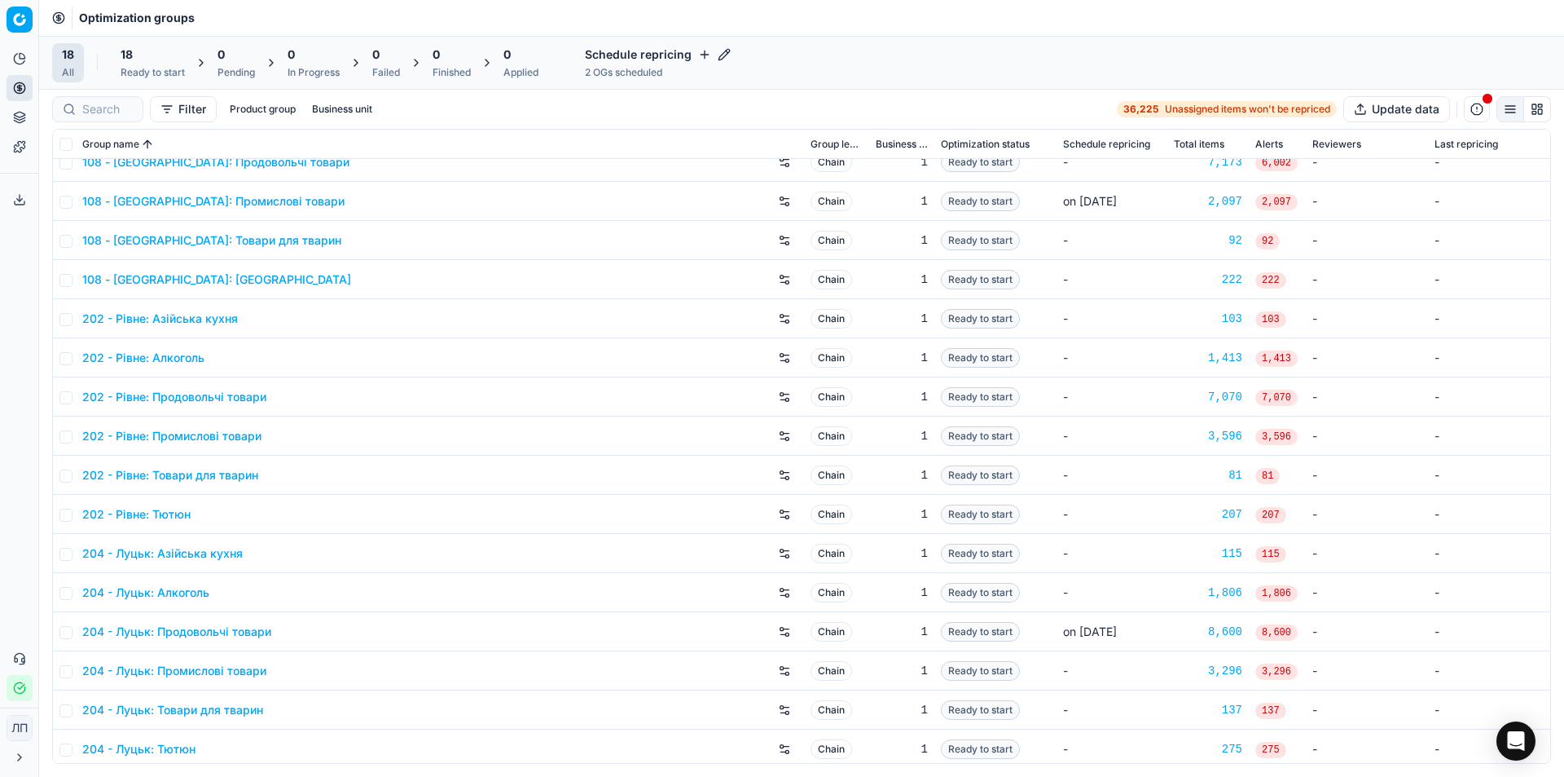
scroll to position [100, 0]
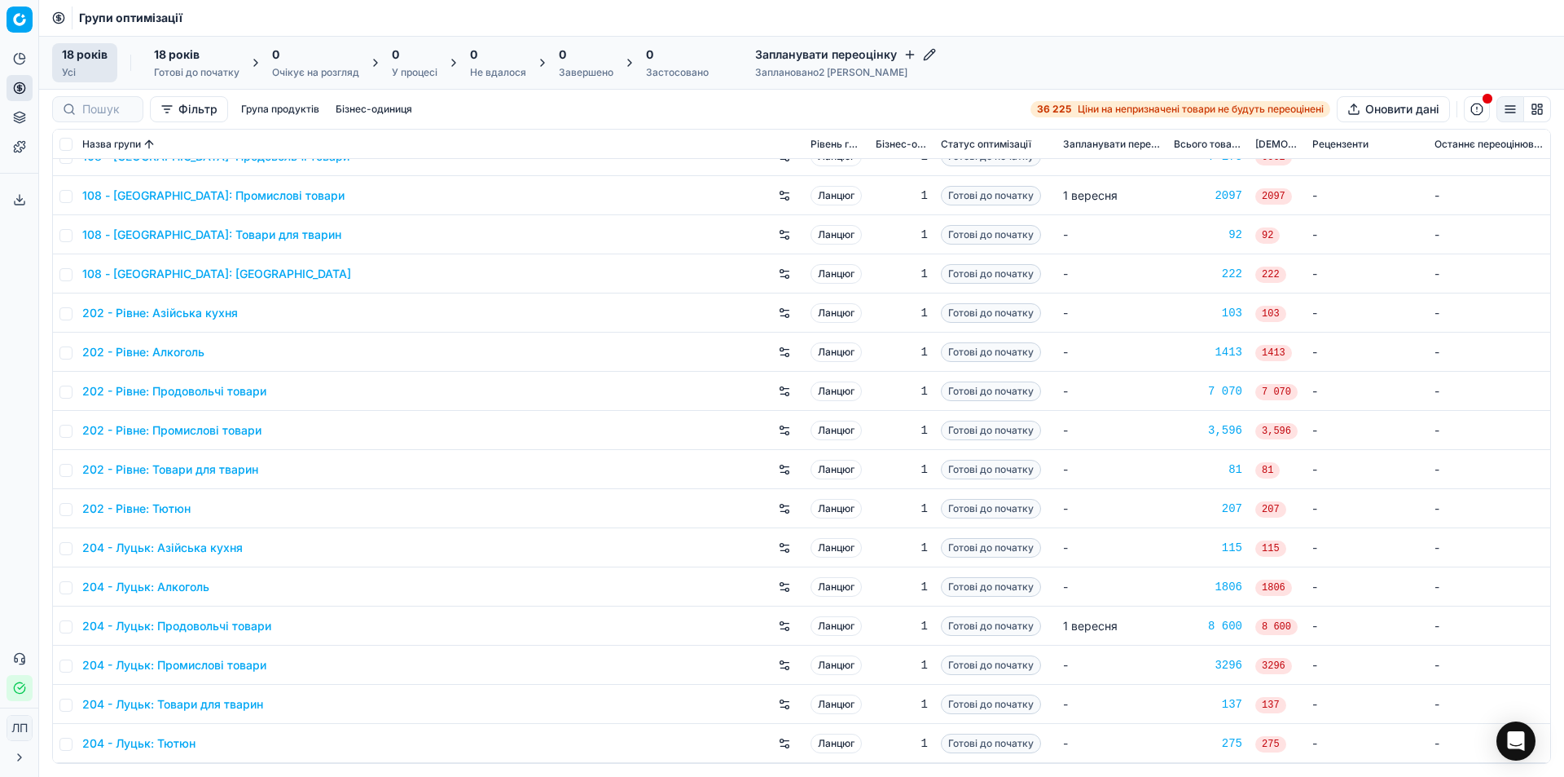
drag, startPoint x: 1438, startPoint y: 1, endPoint x: 1008, endPoint y: 13, distance: 430.4
click at [1008, 13] on div "Групи оптимізації" at bounding box center [801, 18] width 1525 height 36
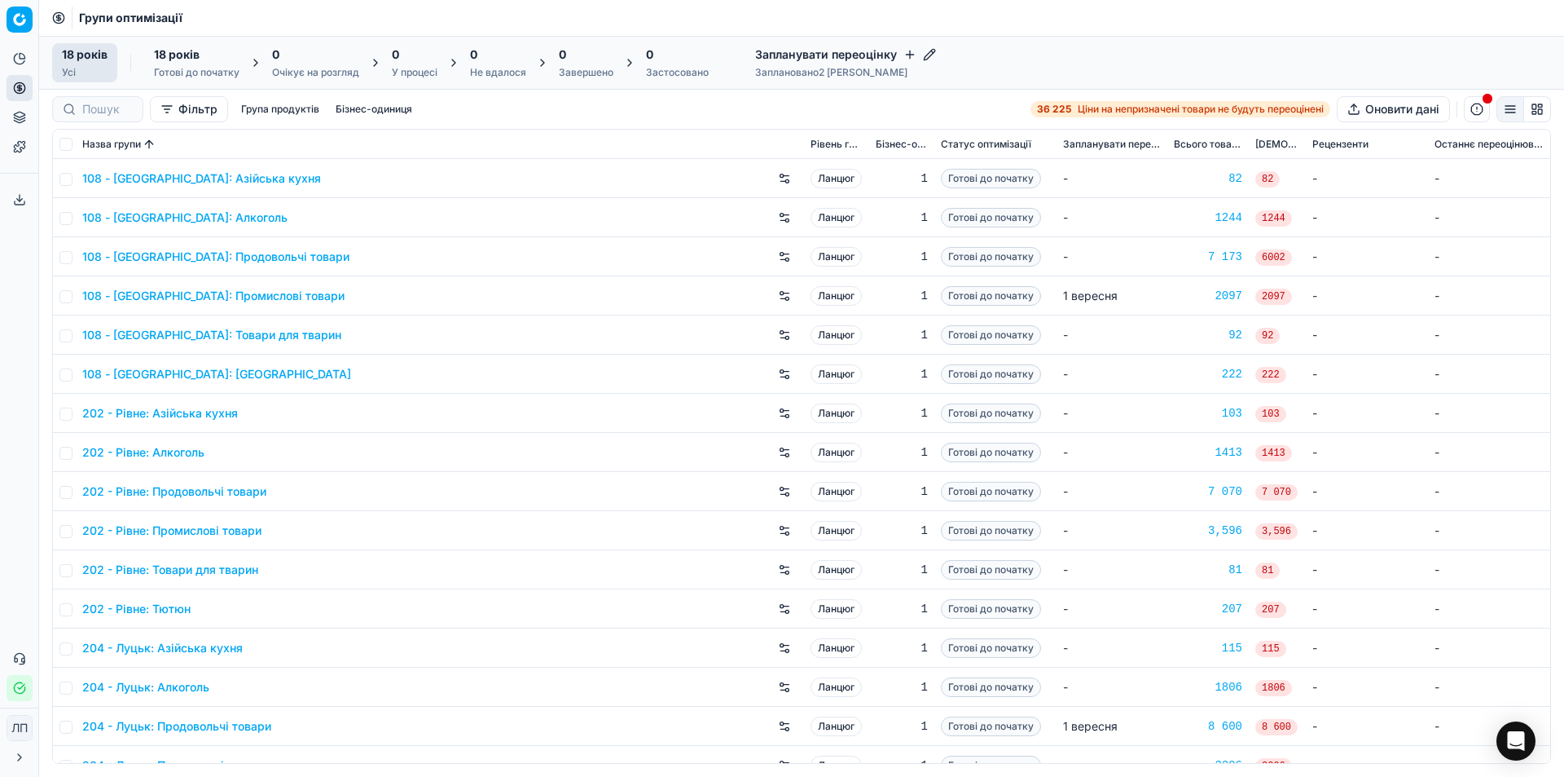
click at [816, 62] on font "Запланувати переоцінку" at bounding box center [826, 54] width 142 height 16
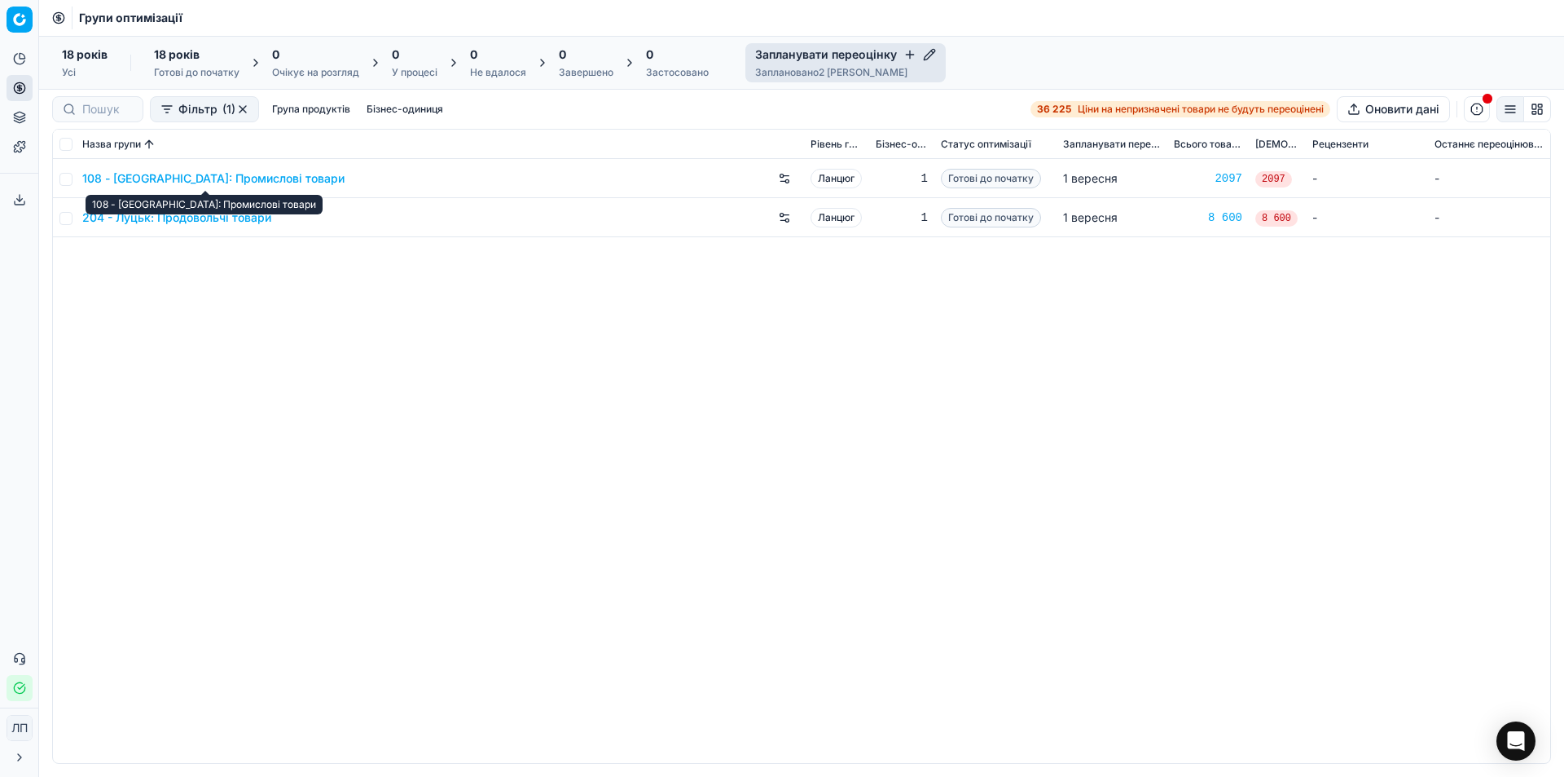
click at [249, 177] on font "108 - [GEOGRAPHIC_DATA]: Промислові товари" at bounding box center [213, 178] width 262 height 14
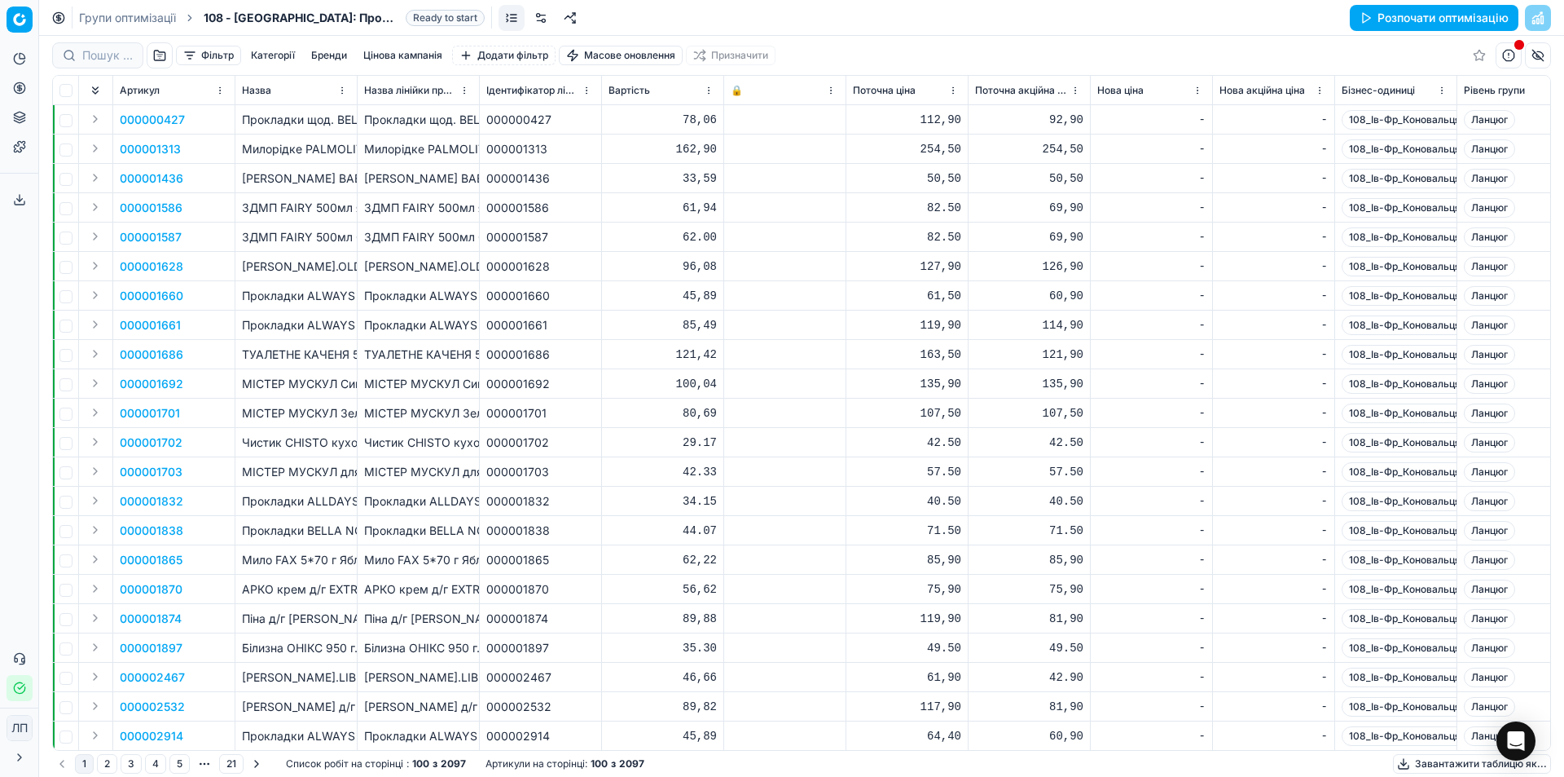
click at [1259, 125] on div "-" at bounding box center [1274, 120] width 108 height 16
click at [1265, 441] on div "-" at bounding box center [1274, 442] width 108 height 16
click at [802, 438] on div at bounding box center [785, 443] width 108 height 10
click at [869, 447] on div "42.50" at bounding box center [907, 442] width 108 height 16
click at [807, 531] on div at bounding box center [785, 531] width 108 height 10
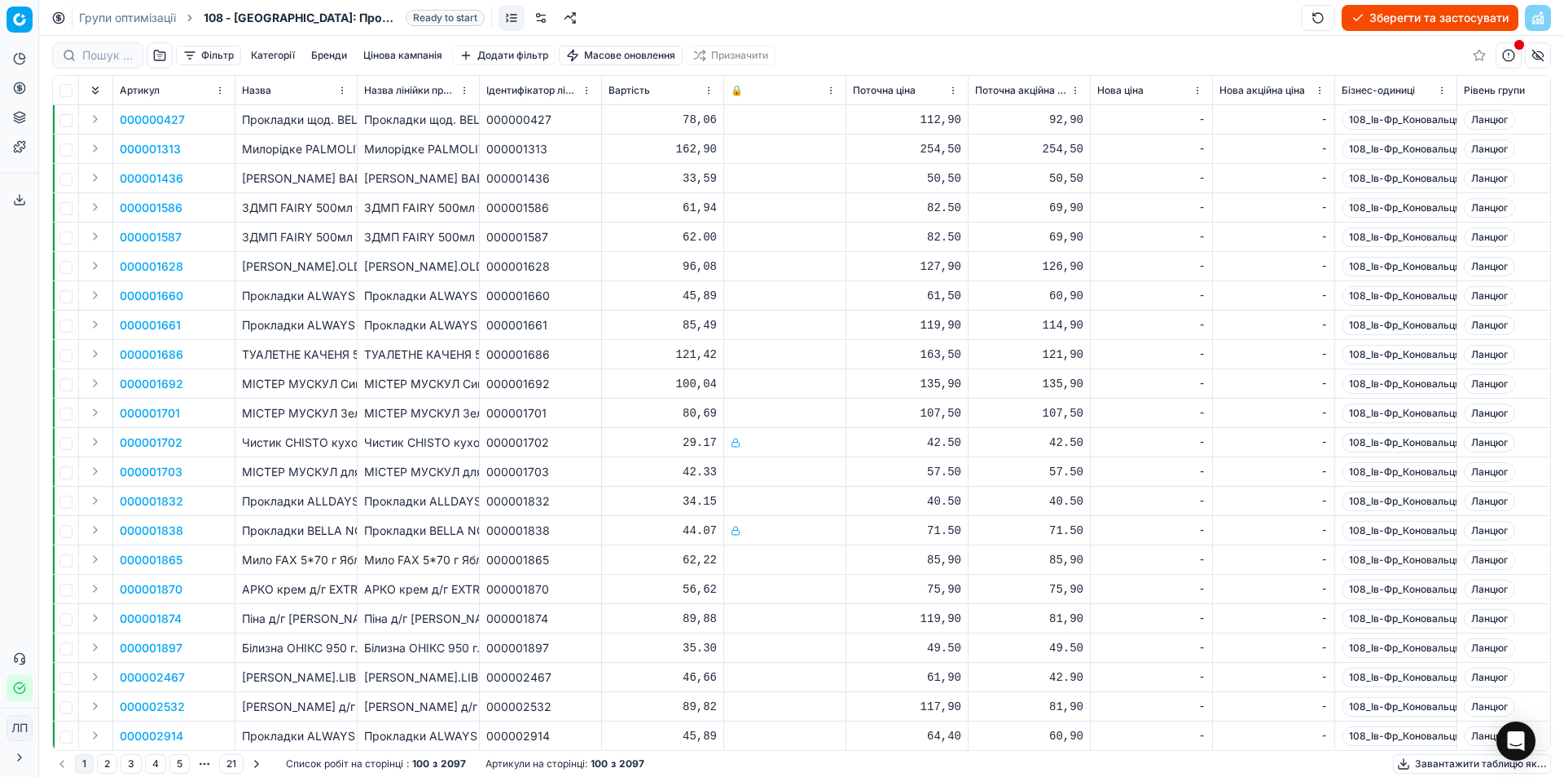
click at [785, 442] on div at bounding box center [785, 443] width 108 height 10
click at [783, 442] on div at bounding box center [785, 443] width 108 height 10
click at [830, 89] on html "Цінова платформа Аналітика Ціноутворення Портфоліо продуктів Шаблони Експортний…" at bounding box center [782, 388] width 1564 height 777
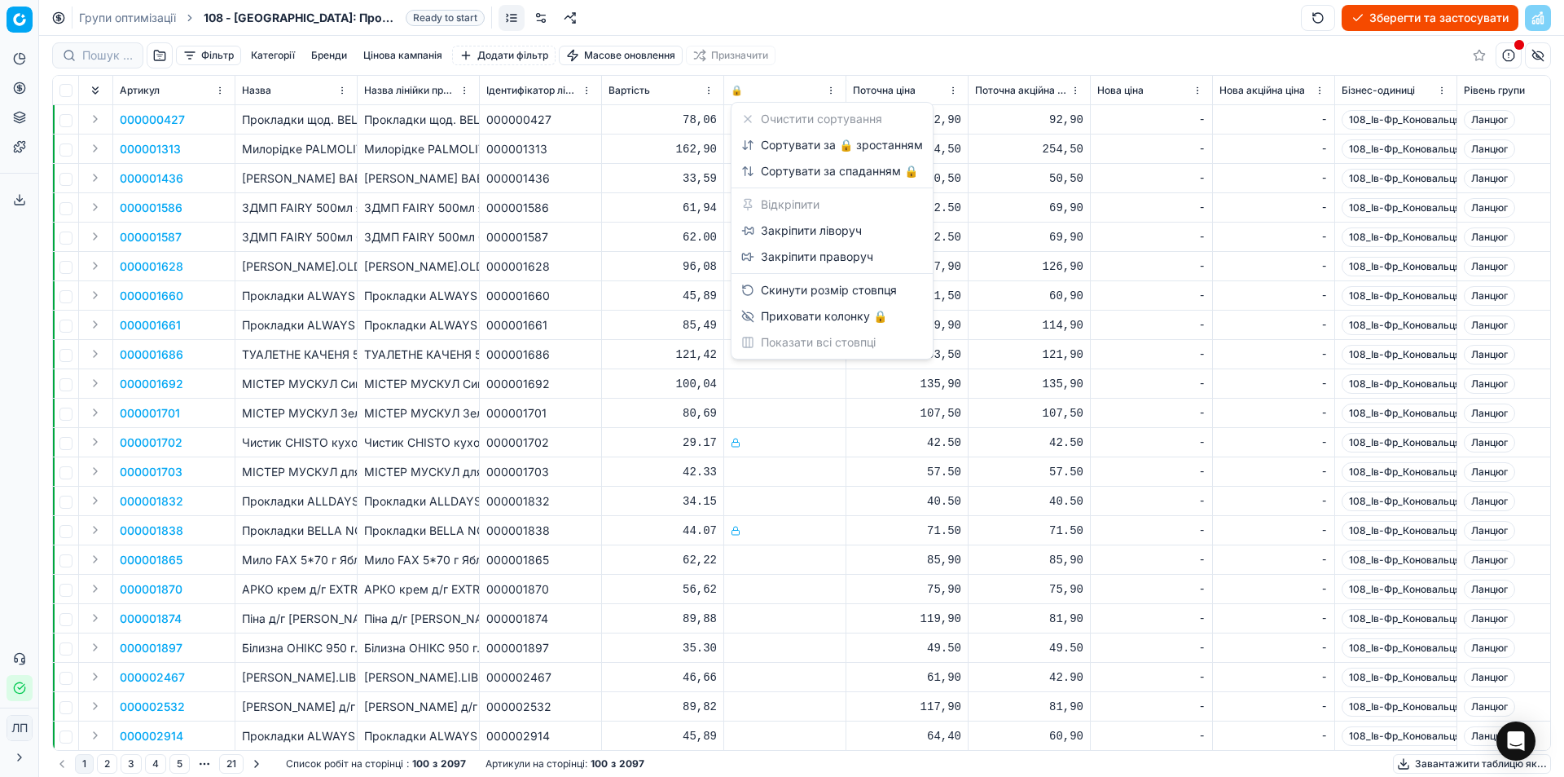
click at [333, 15] on html "Цінова платформа Аналітика Ціноутворення Портфоліо продуктів Шаблони Експортний…" at bounding box center [782, 388] width 1564 height 777
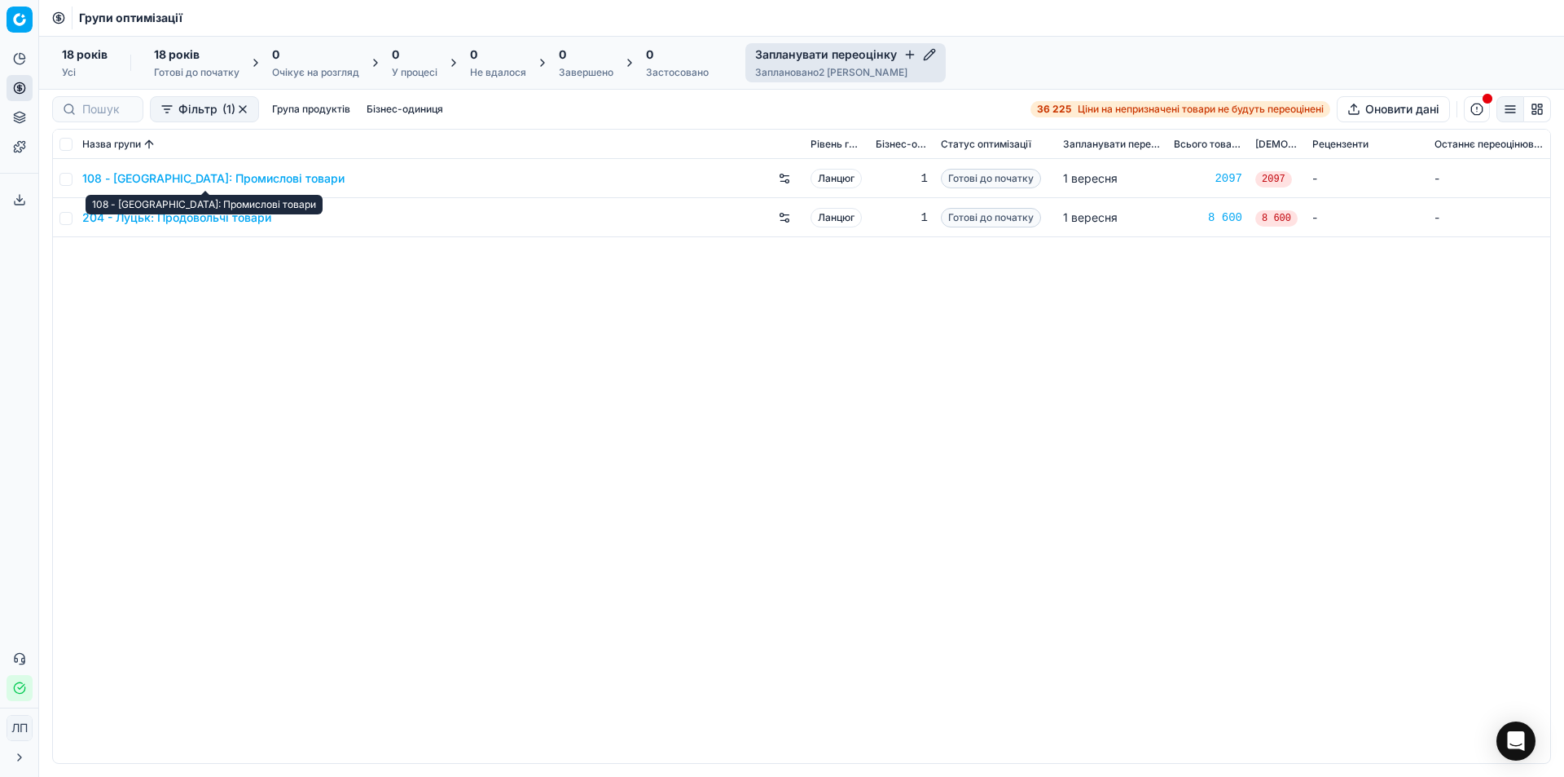
click at [228, 176] on font "108 - [GEOGRAPHIC_DATA]: Промислові товари" at bounding box center [213, 178] width 262 height 14
click at [62, 68] on font "Усі" at bounding box center [69, 72] width 14 height 12
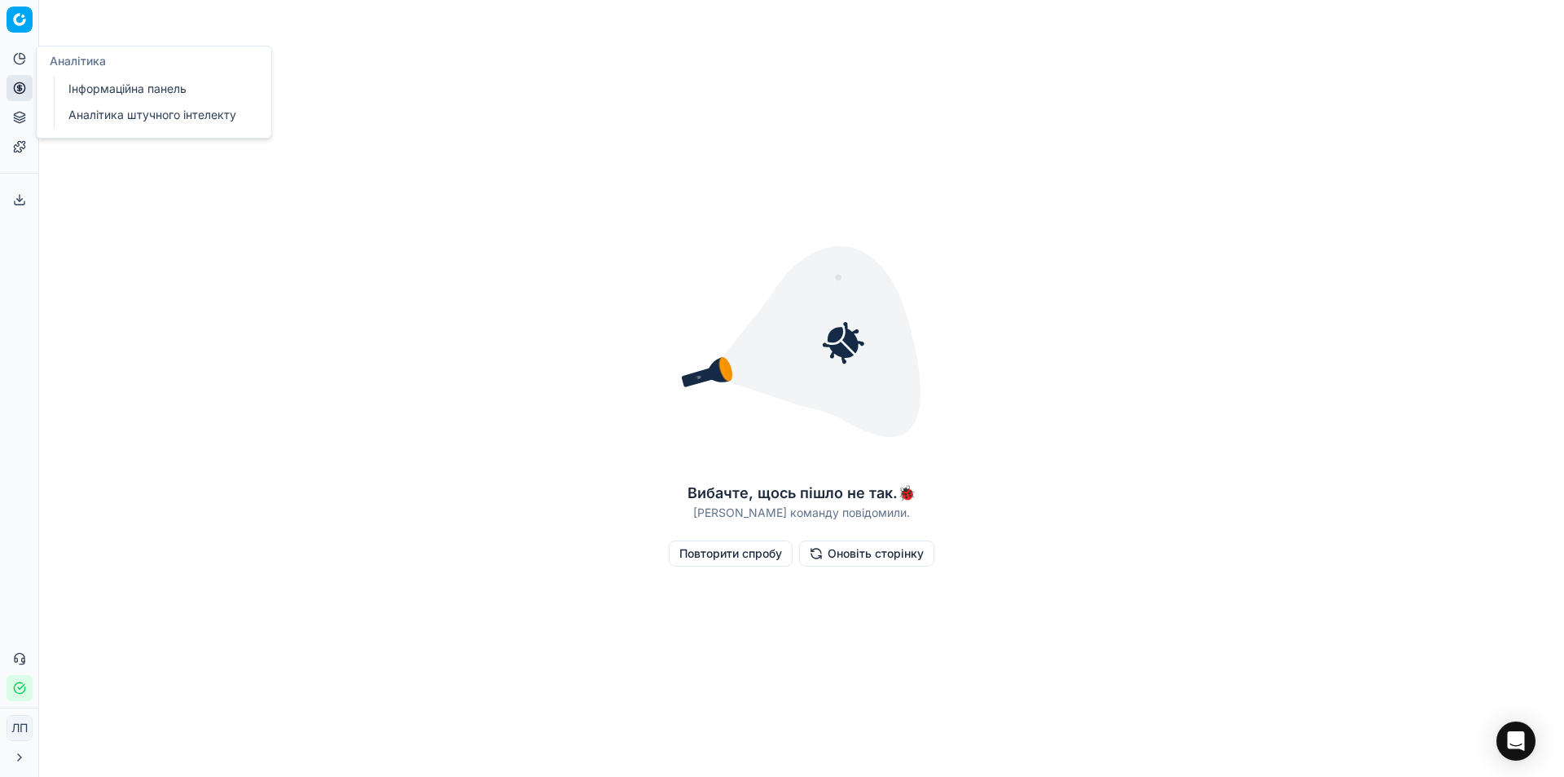
click at [19, 63] on icon at bounding box center [19, 58] width 13 height 13
click at [16, 99] on button "Ціноутворення" at bounding box center [20, 88] width 26 height 26
click at [136, 117] on font "Групи оптимізації" at bounding box center [118, 118] width 100 height 14
click at [22, 63] on icon at bounding box center [19, 58] width 13 height 13
click at [149, 87] on font "Інформаційна панель" at bounding box center [127, 88] width 118 height 14
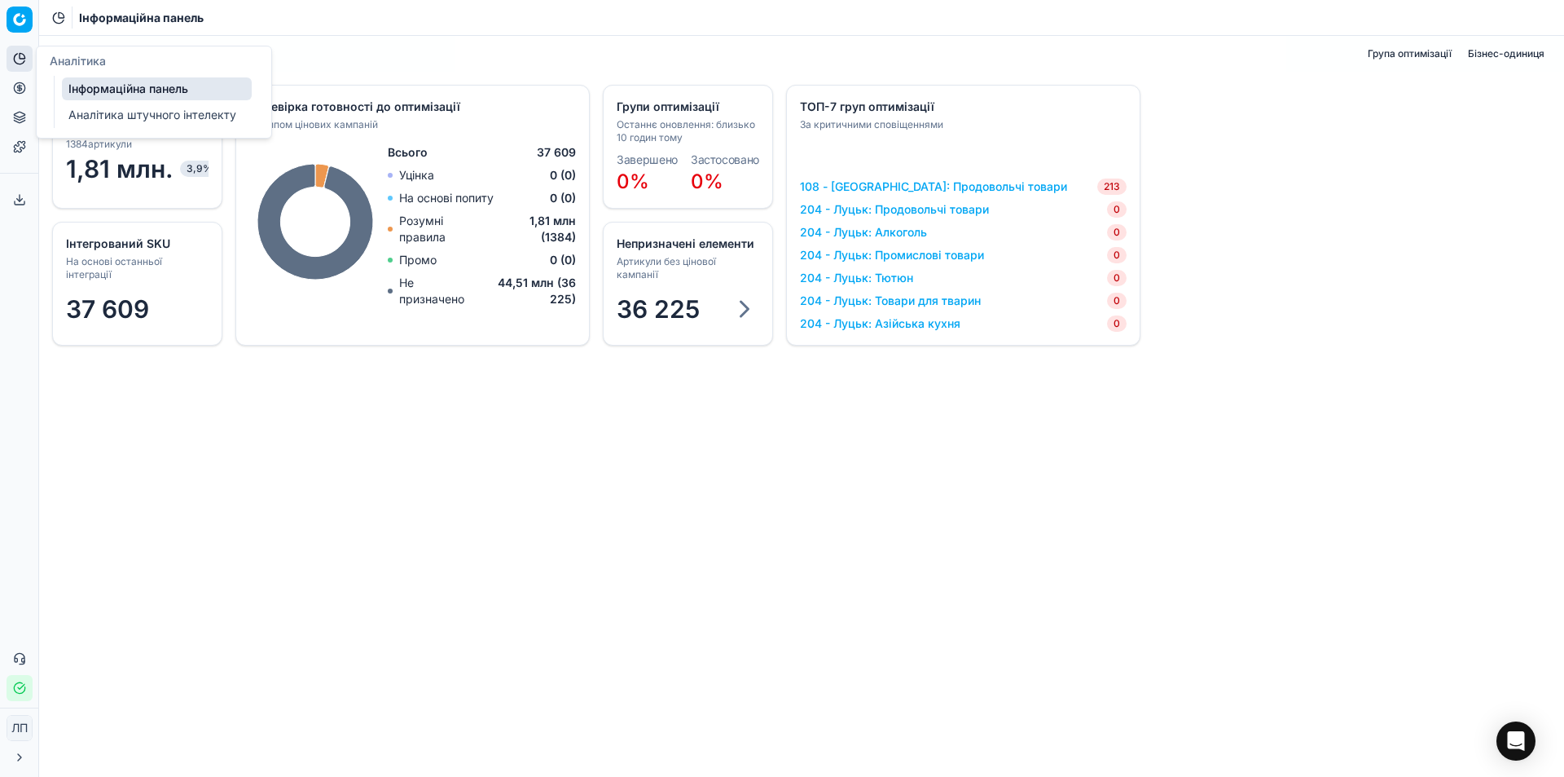
click at [123, 114] on font "Аналітика штучного інтелекту" at bounding box center [152, 115] width 168 height 14
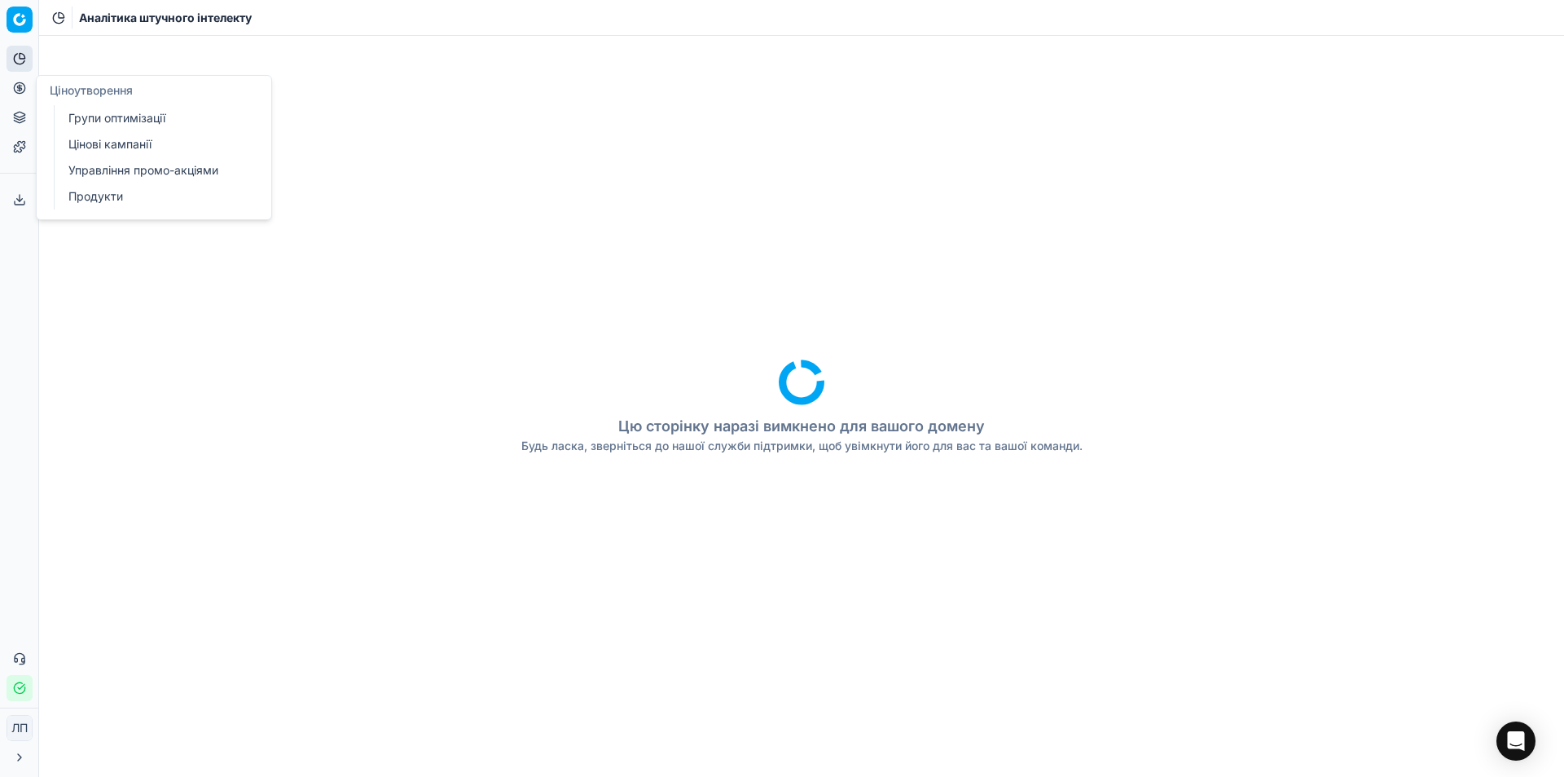
click at [17, 88] on icon at bounding box center [19, 87] width 13 height 13
click at [146, 119] on font "Групи оптимізації" at bounding box center [116, 118] width 97 height 14
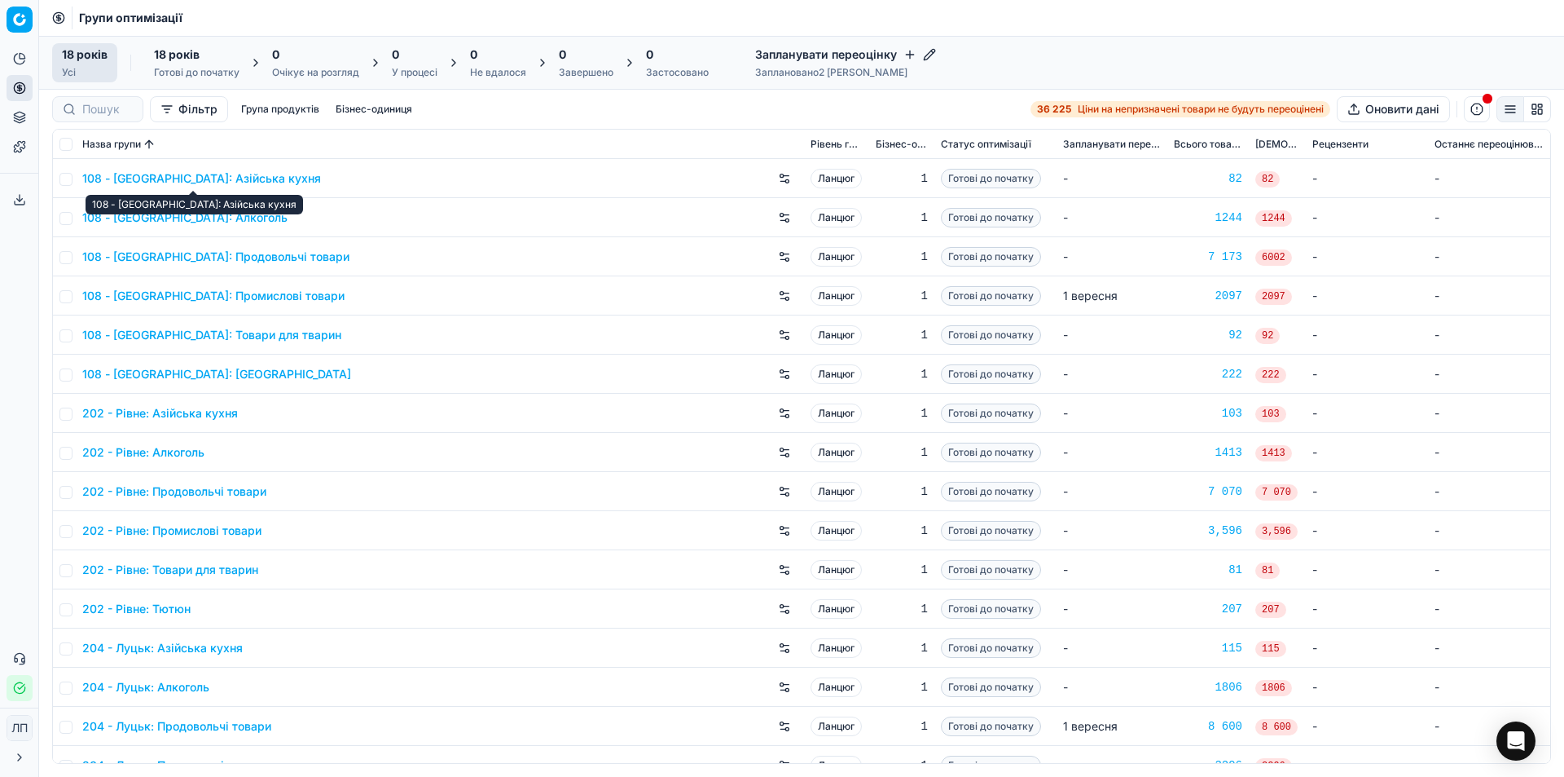
click at [168, 181] on font "108 - [GEOGRAPHIC_DATA]: Азійська кухня" at bounding box center [201, 178] width 239 height 14
click at [145, 179] on font "108 - [GEOGRAPHIC_DATA]: Азійська кухня" at bounding box center [201, 178] width 239 height 14
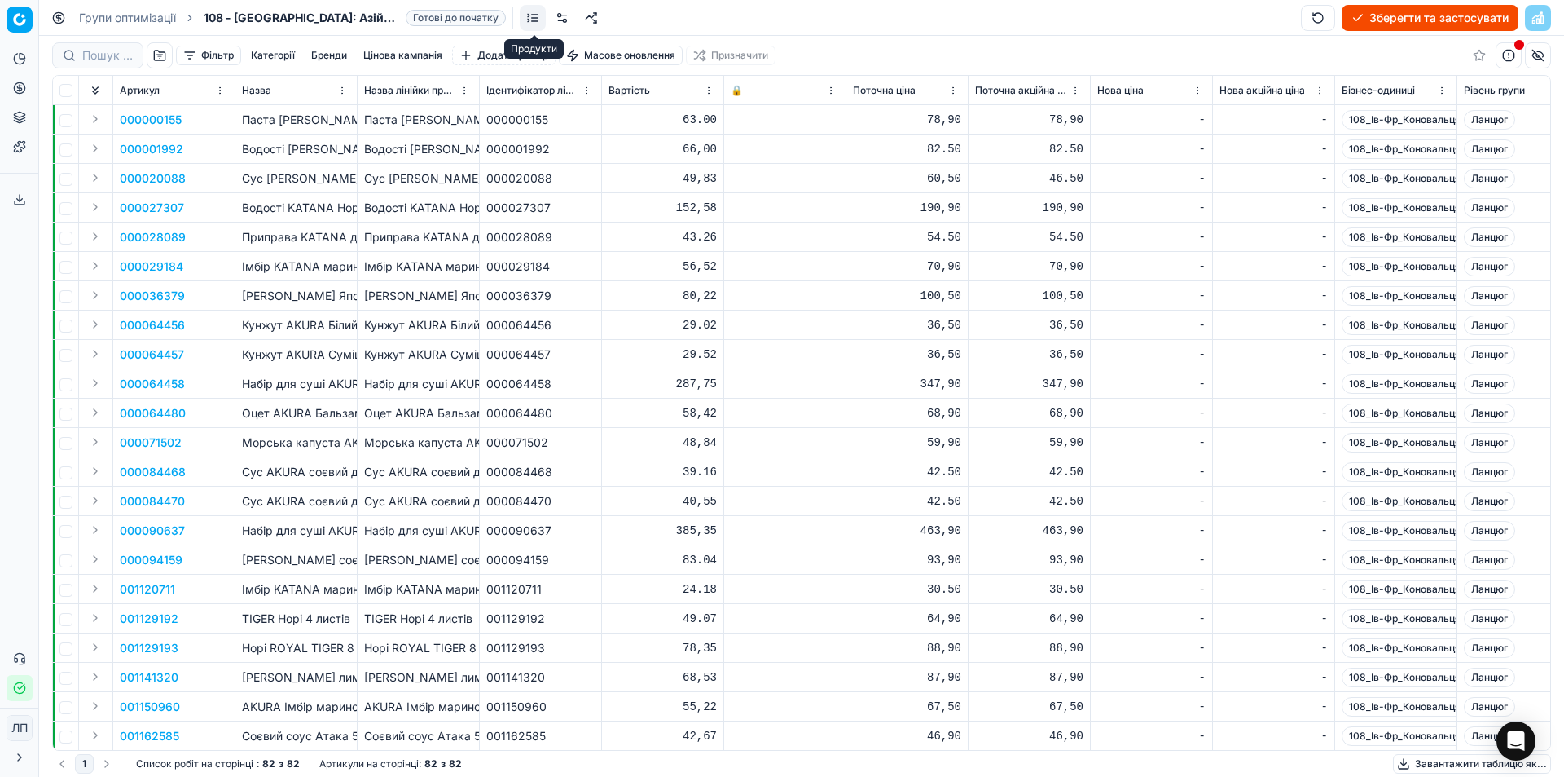
click at [534, 15] on link at bounding box center [533, 18] width 26 height 26
